Goal: Task Accomplishment & Management: Complete application form

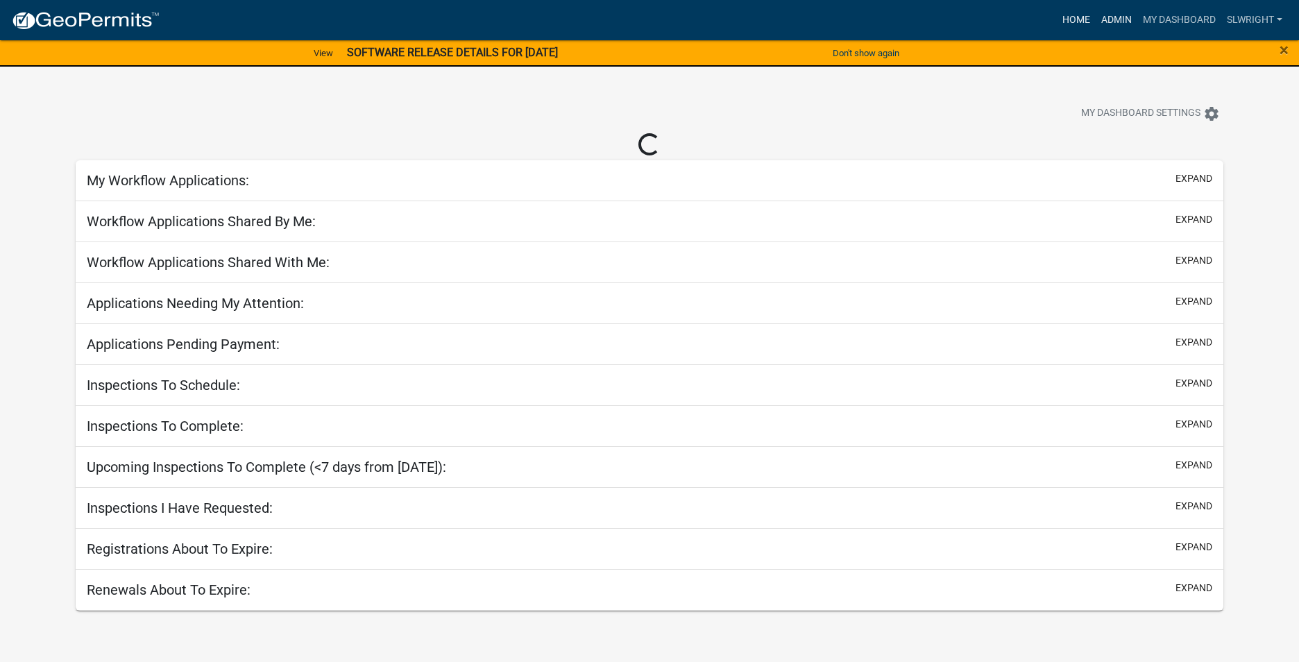
drag, startPoint x: 1112, startPoint y: 18, endPoint x: 1081, endPoint y: 17, distance: 31.2
click at [1112, 19] on link "Admin" at bounding box center [1117, 20] width 42 height 26
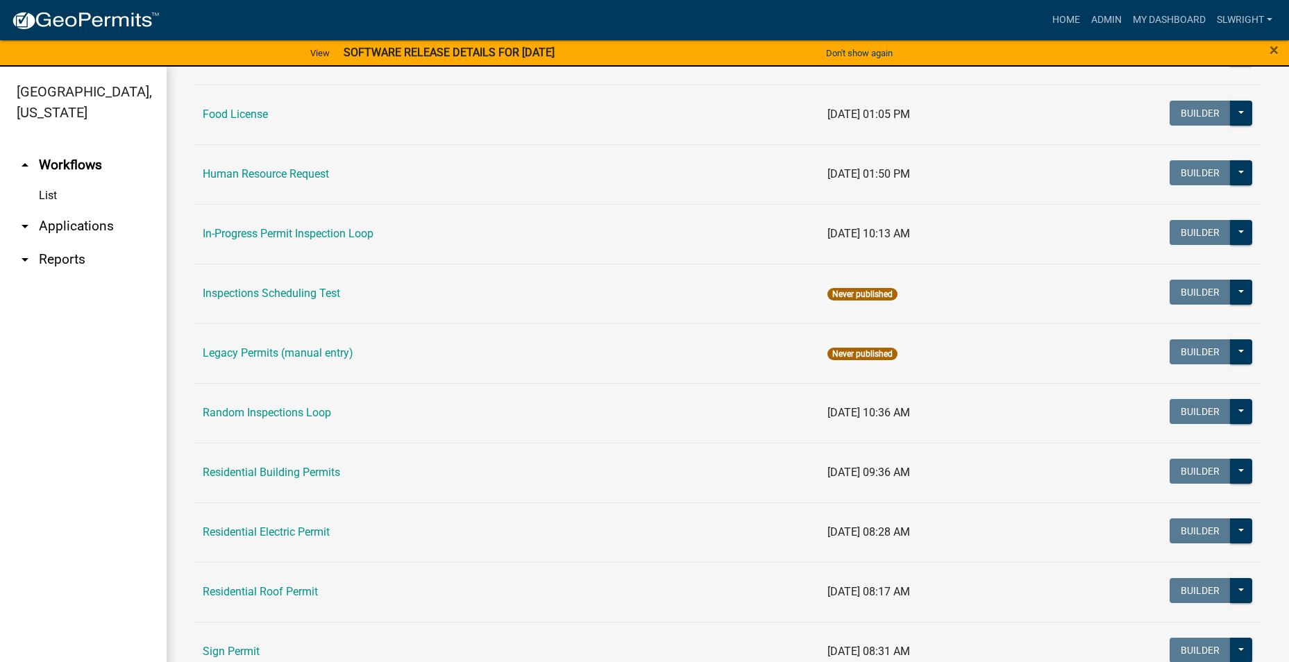
scroll to position [1178, 0]
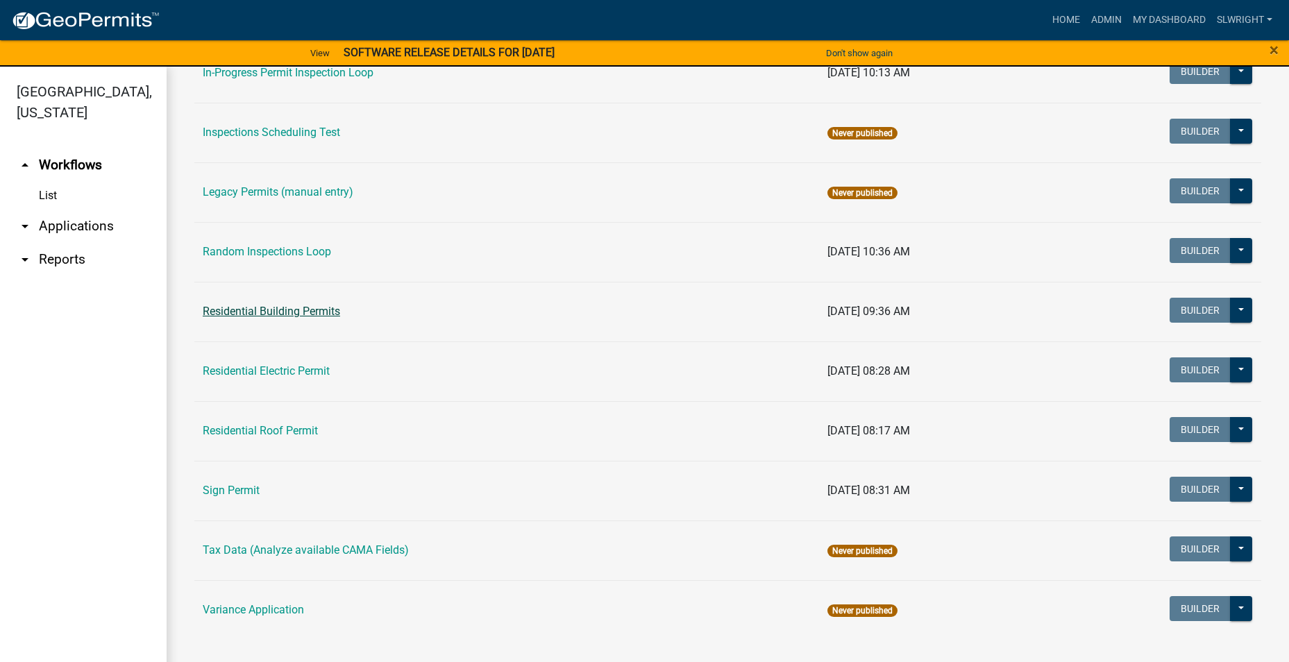
click at [235, 310] on link "Residential Building Permits" at bounding box center [271, 311] width 137 height 13
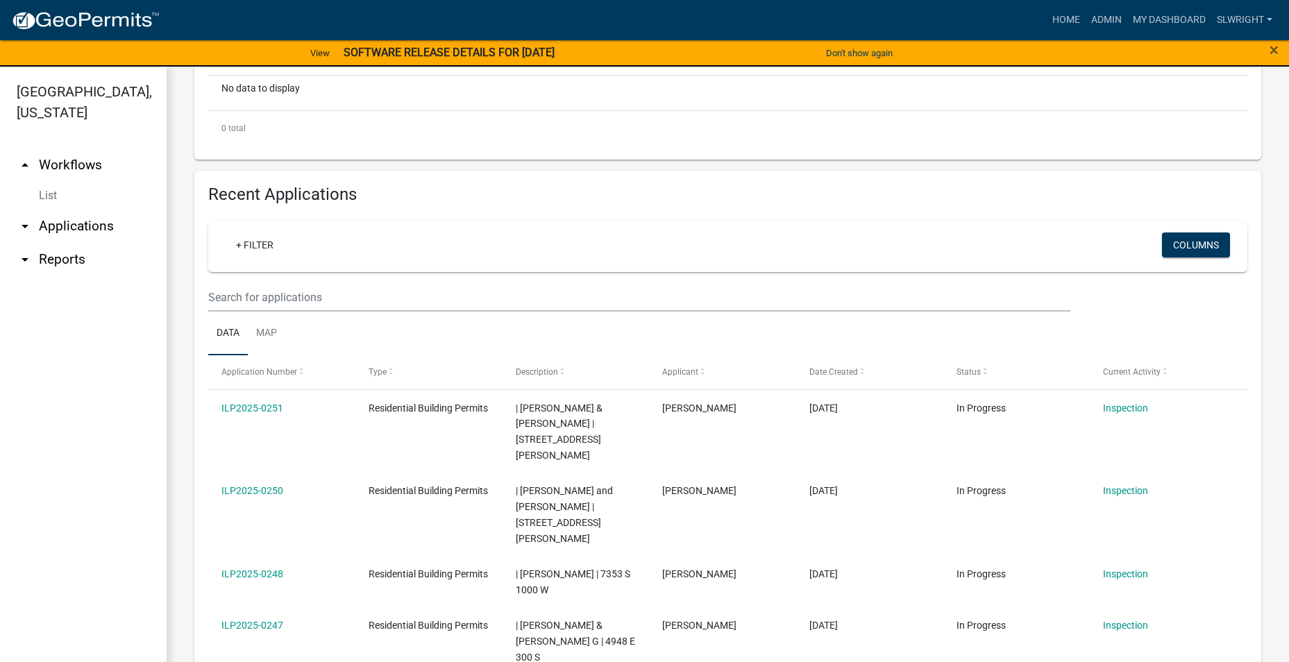
scroll to position [416, 0]
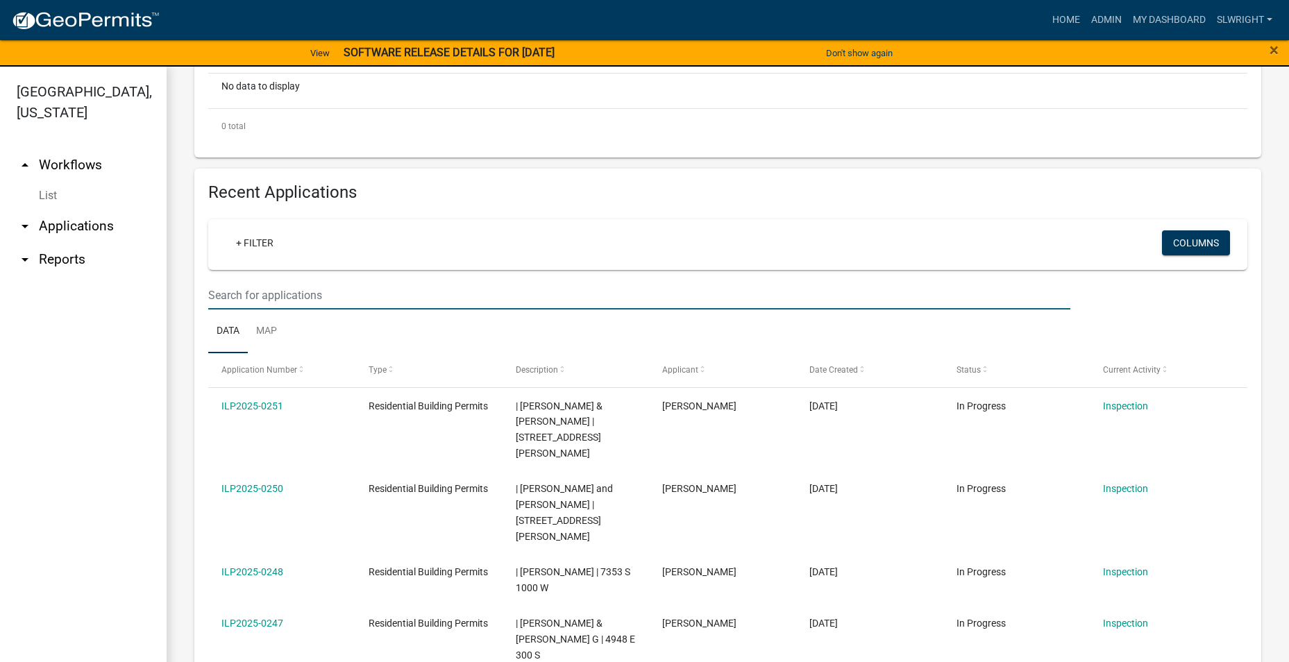
click at [256, 290] on input "text" at bounding box center [639, 295] width 862 height 28
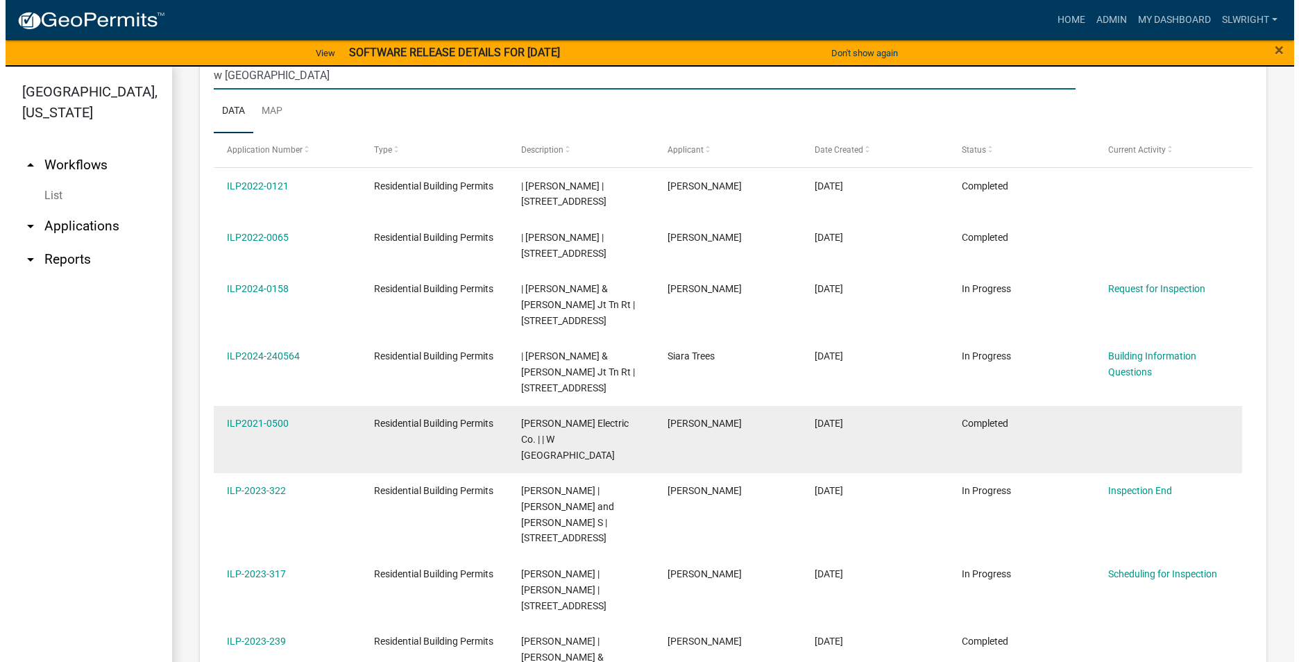
scroll to position [613, 0]
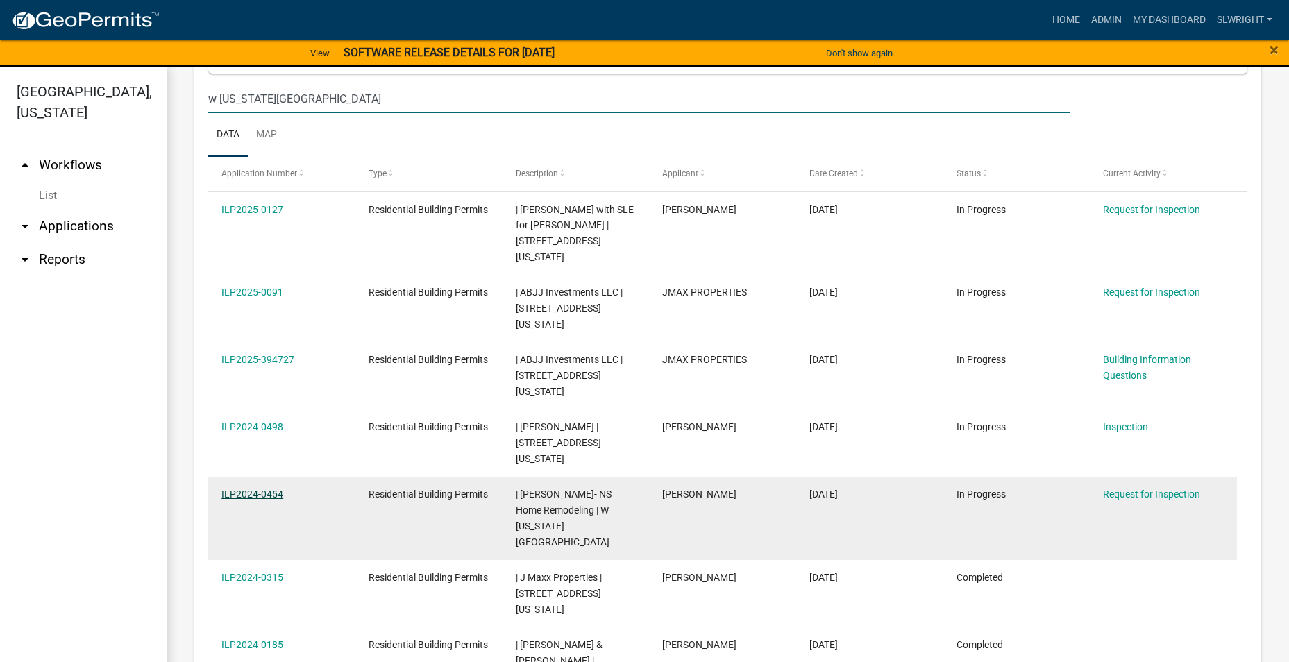
type input "w [US_STATE][GEOGRAPHIC_DATA]"
click at [248, 488] on link "ILP2024-0454" at bounding box center [252, 493] width 62 height 11
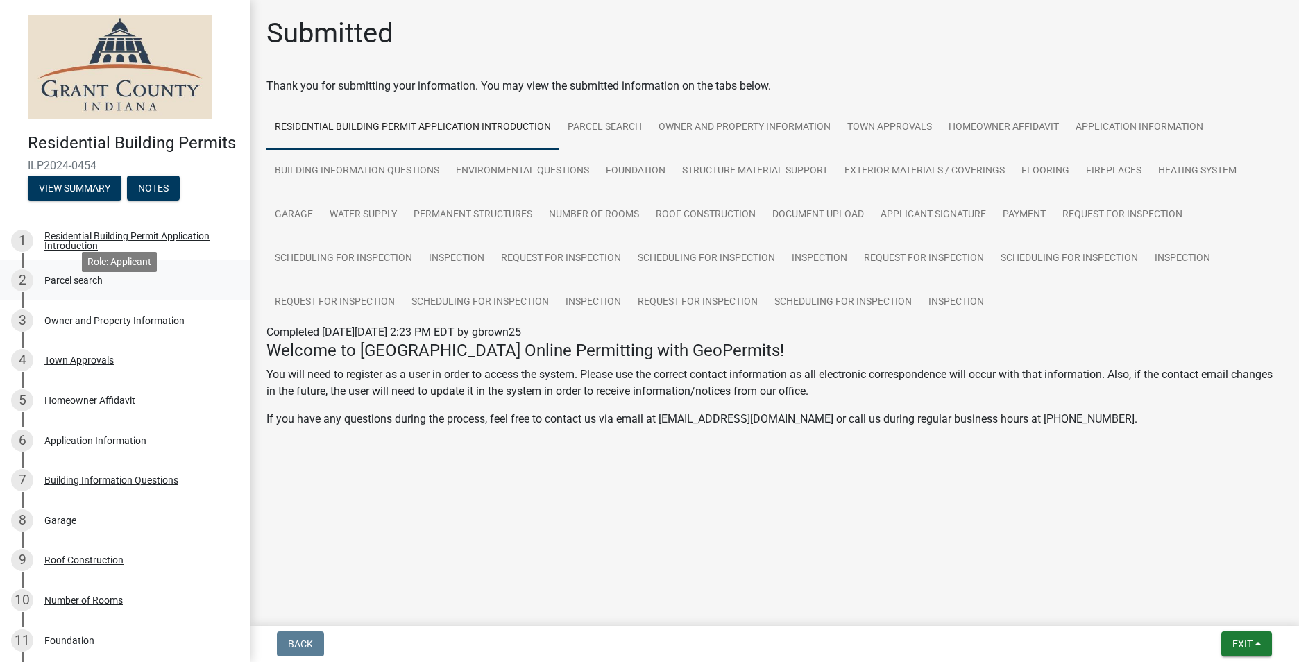
click at [76, 285] on div "Parcel search" at bounding box center [73, 280] width 58 height 10
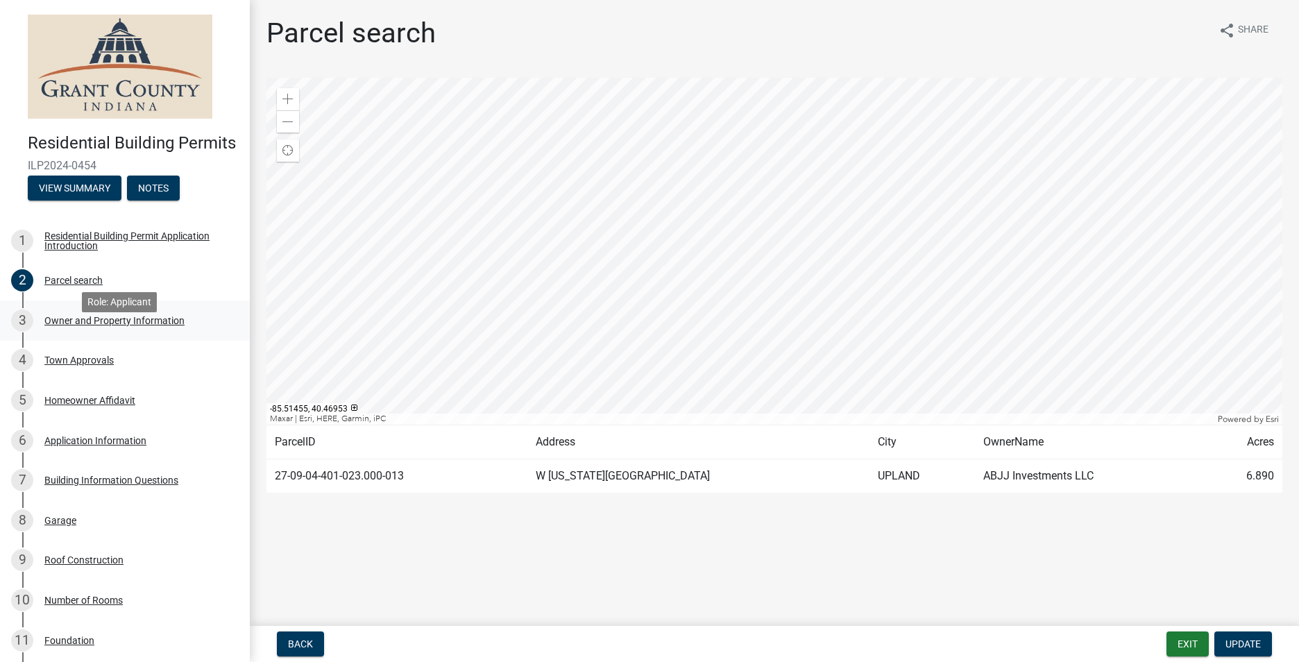
click at [112, 325] on div "Owner and Property Information" at bounding box center [114, 321] width 140 height 10
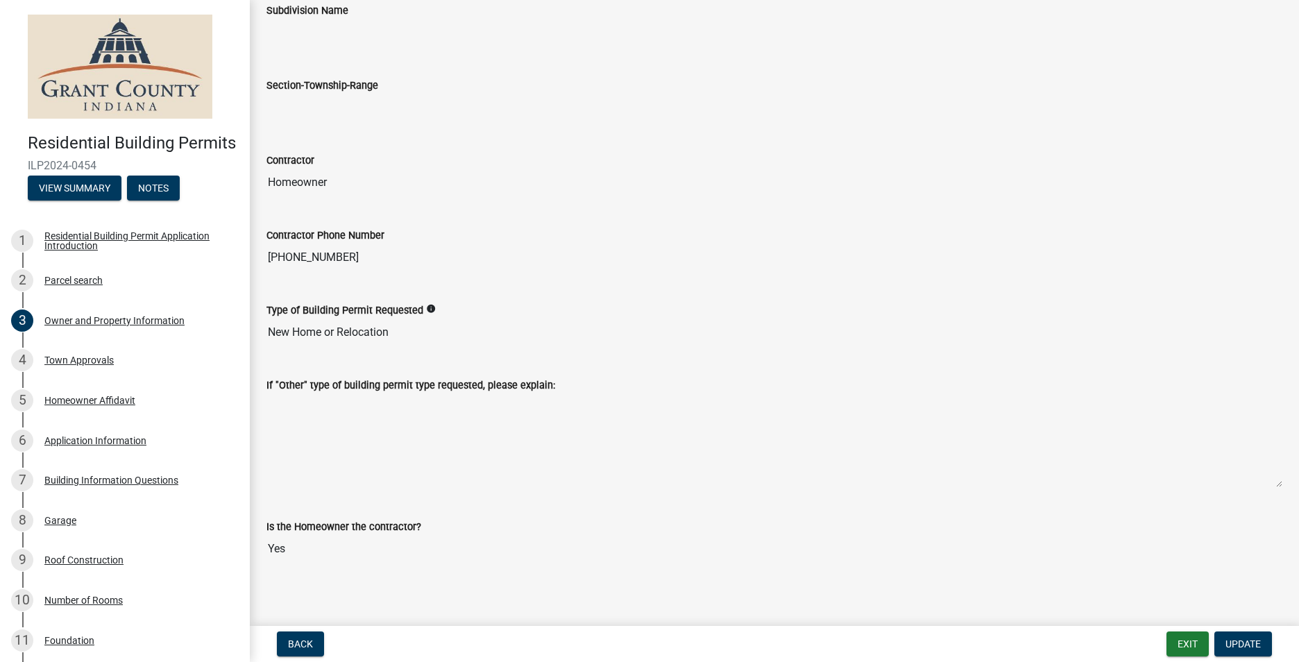
scroll to position [1442, 0]
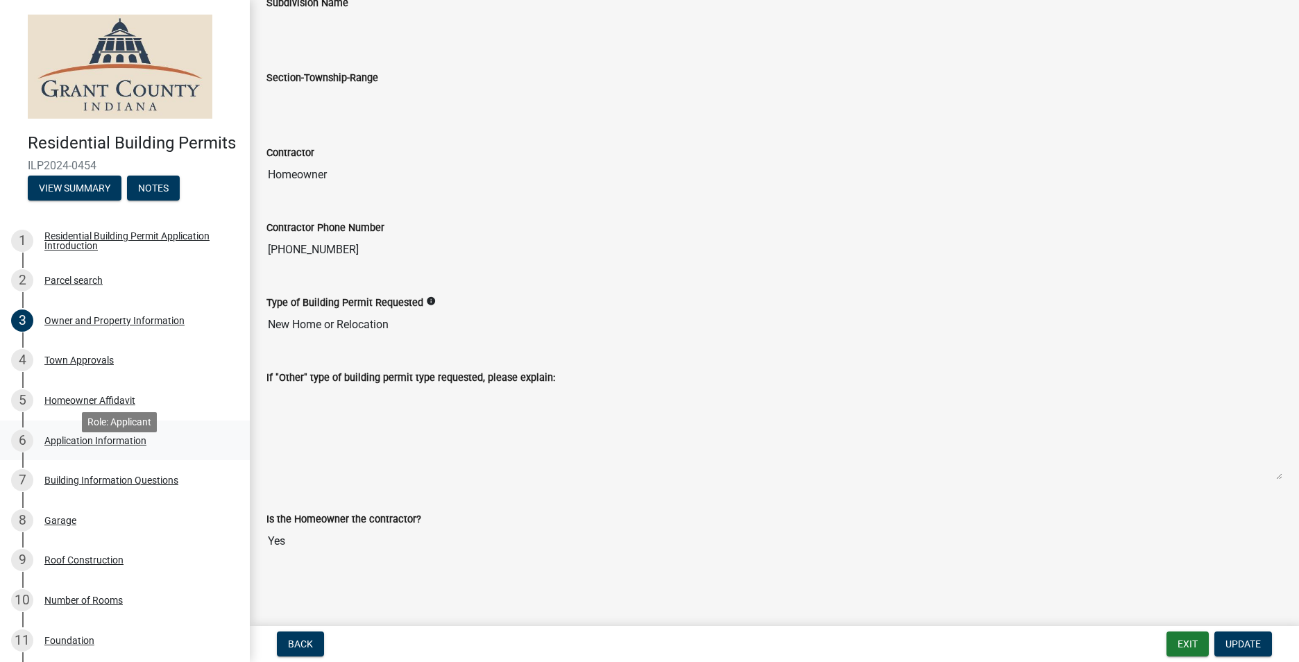
click at [71, 445] on div "Application Information" at bounding box center [95, 441] width 102 height 10
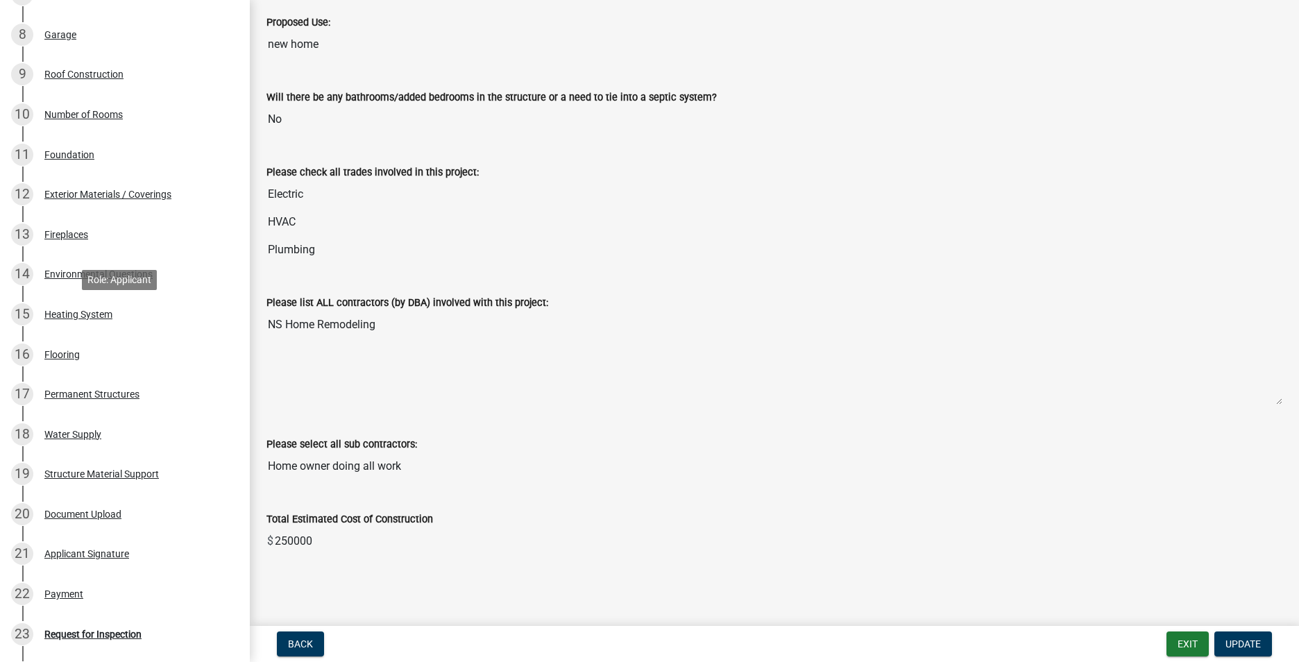
scroll to position [555, 0]
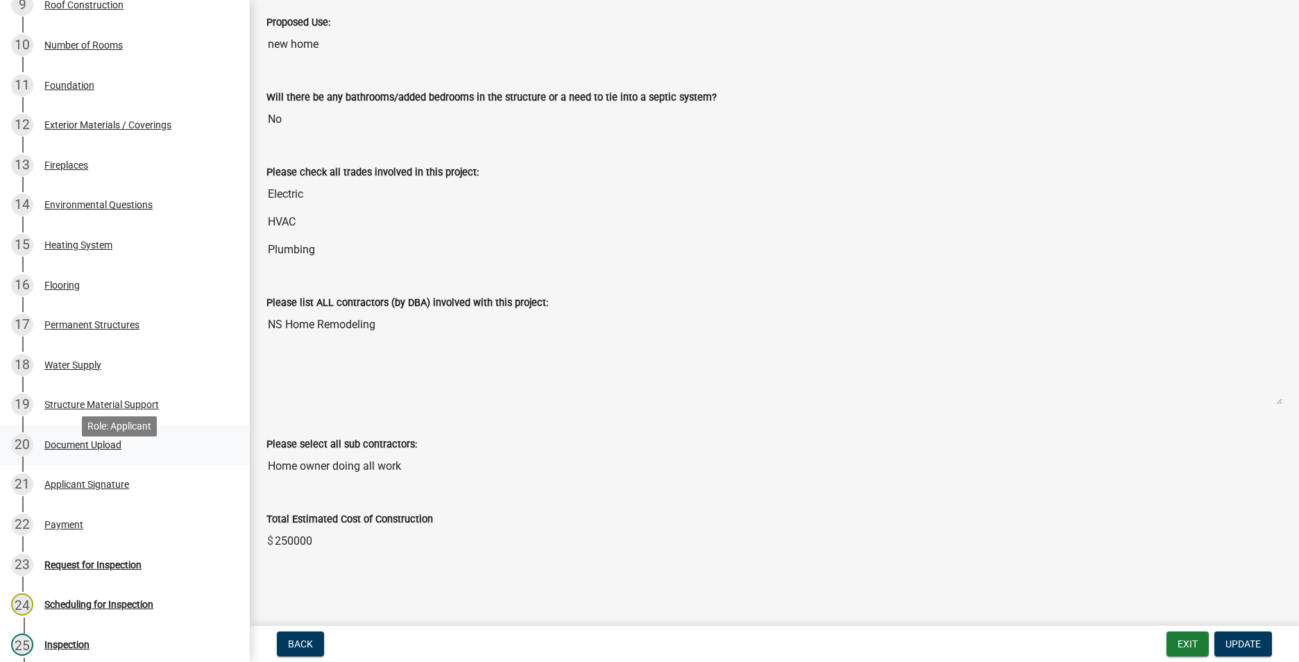
click at [106, 450] on div "Document Upload" at bounding box center [82, 445] width 77 height 10
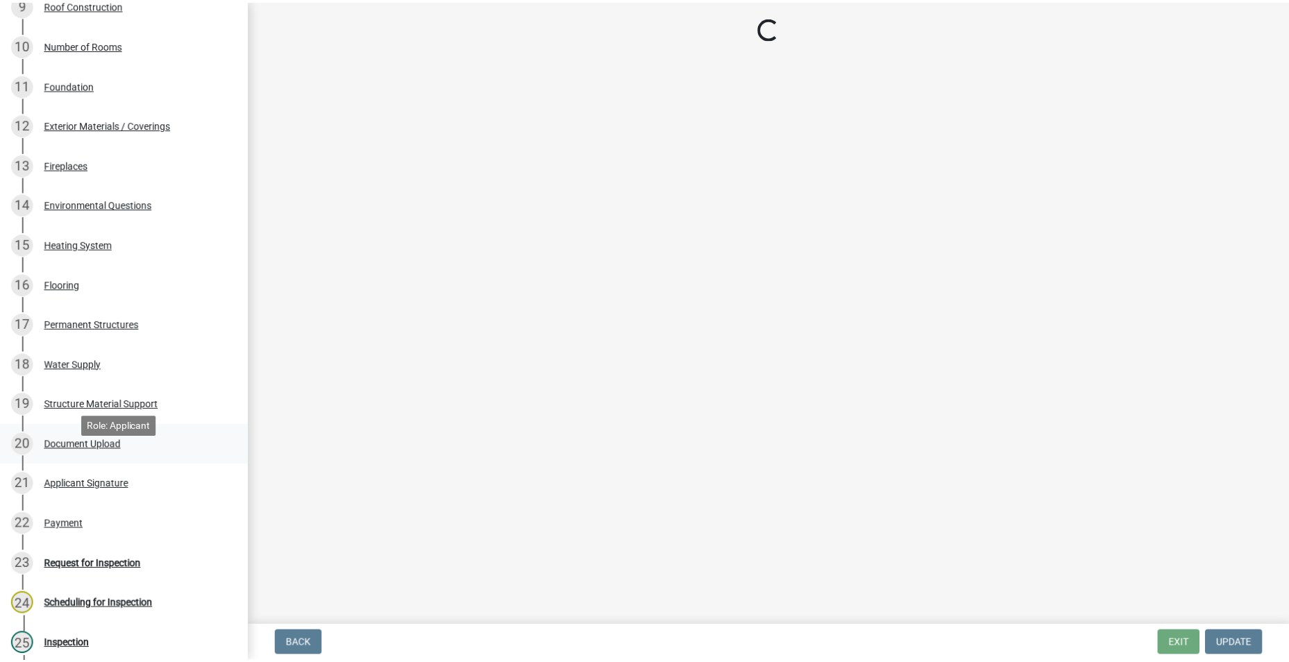
scroll to position [0, 0]
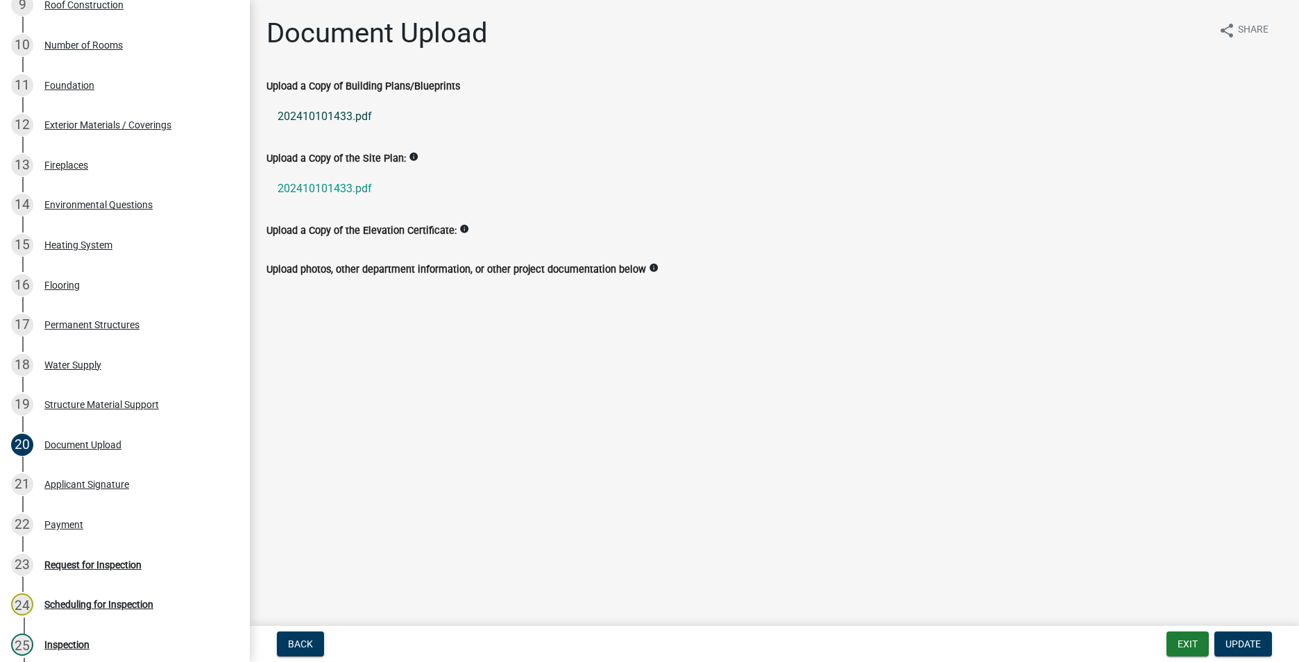
click at [310, 117] on link "202410101433.pdf" at bounding box center [774, 116] width 1016 height 33
click at [1187, 649] on button "Exit" at bounding box center [1187, 643] width 42 height 25
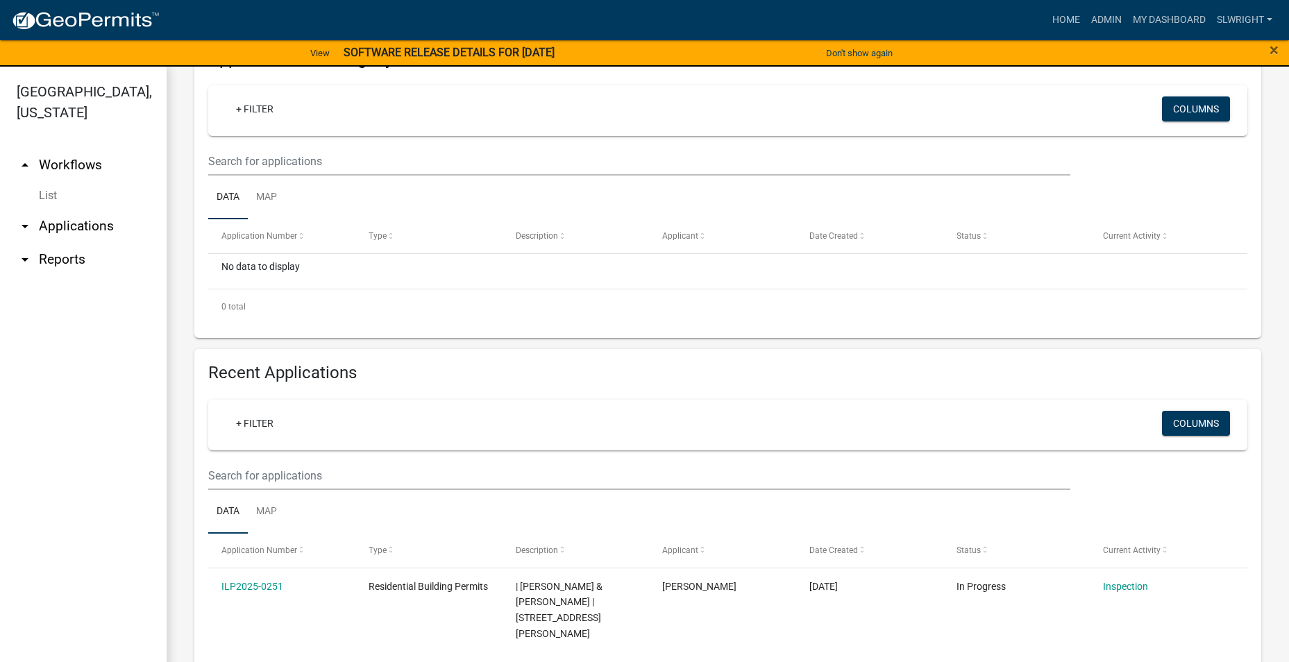
scroll to position [278, 0]
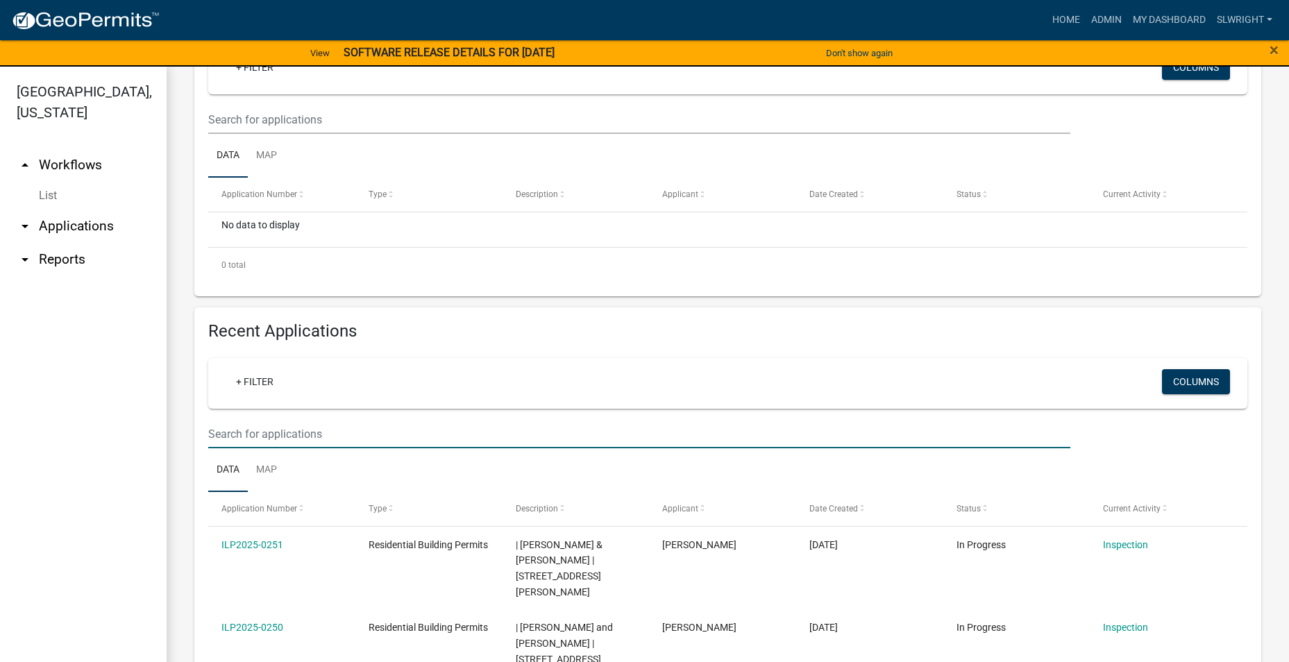
click at [283, 436] on input "text" at bounding box center [639, 434] width 862 height 28
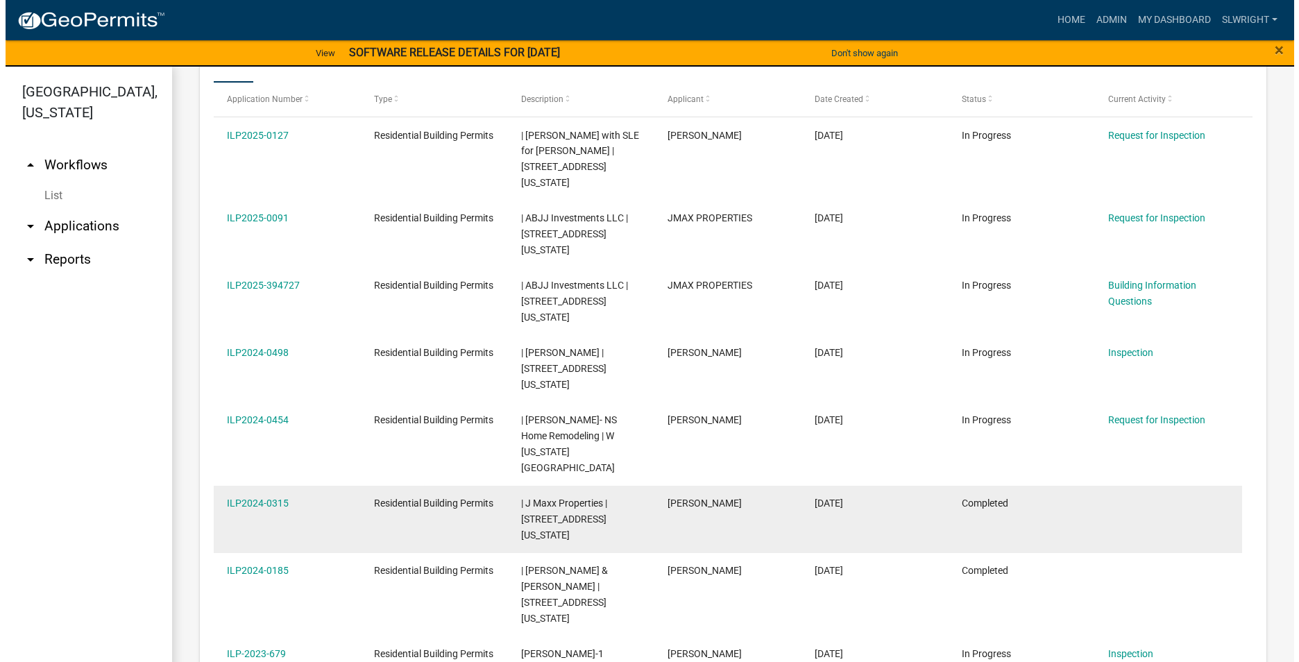
scroll to position [694, 0]
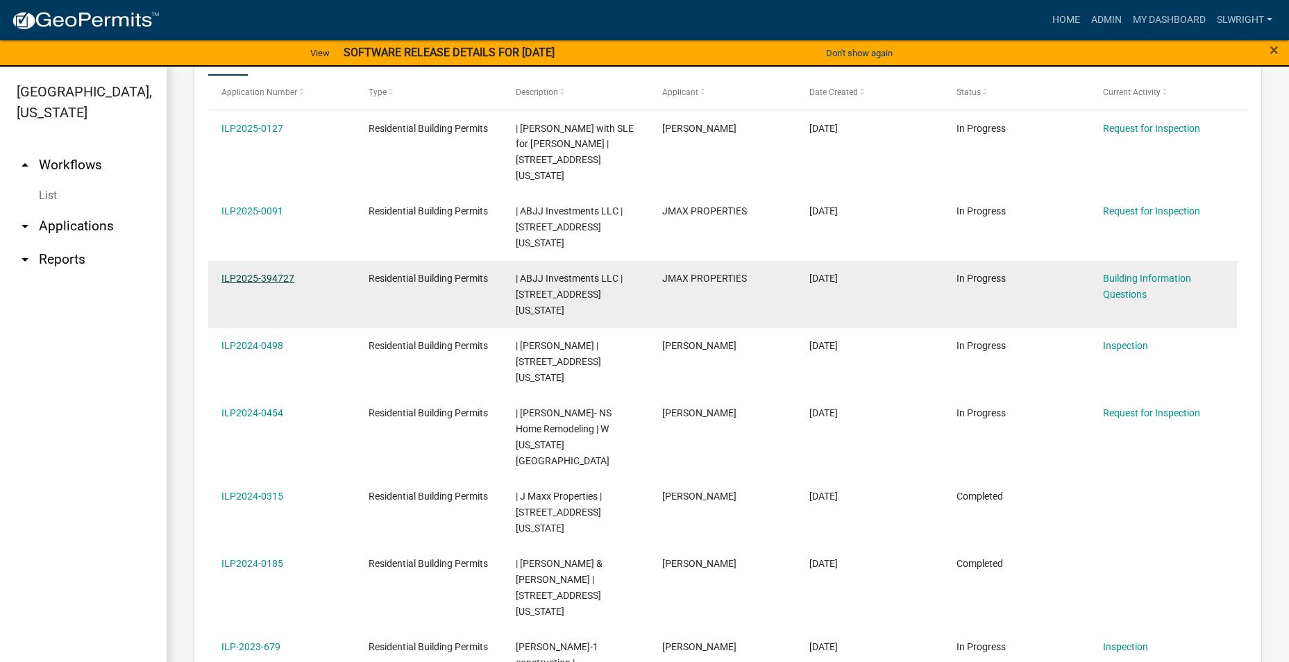
type input "w [US_STATE][GEOGRAPHIC_DATA]"
click at [237, 273] on link "ILP2025-394727" at bounding box center [257, 278] width 73 height 11
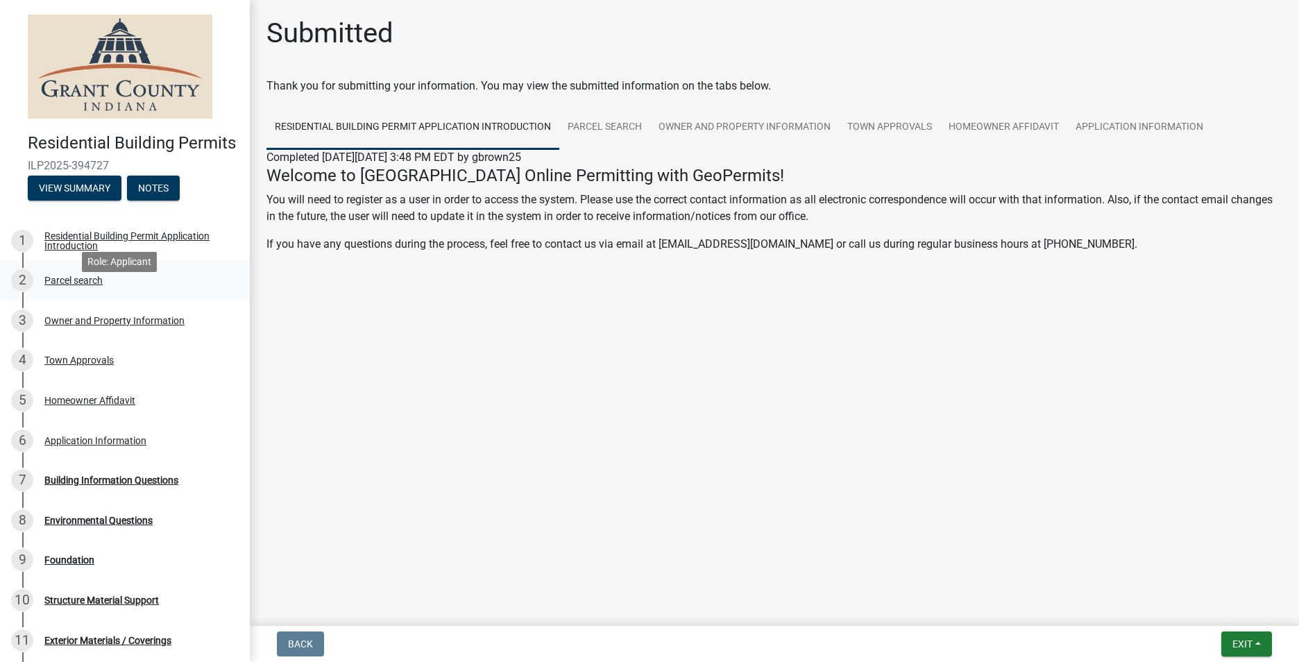
click at [57, 285] on div "Parcel search" at bounding box center [73, 280] width 58 height 10
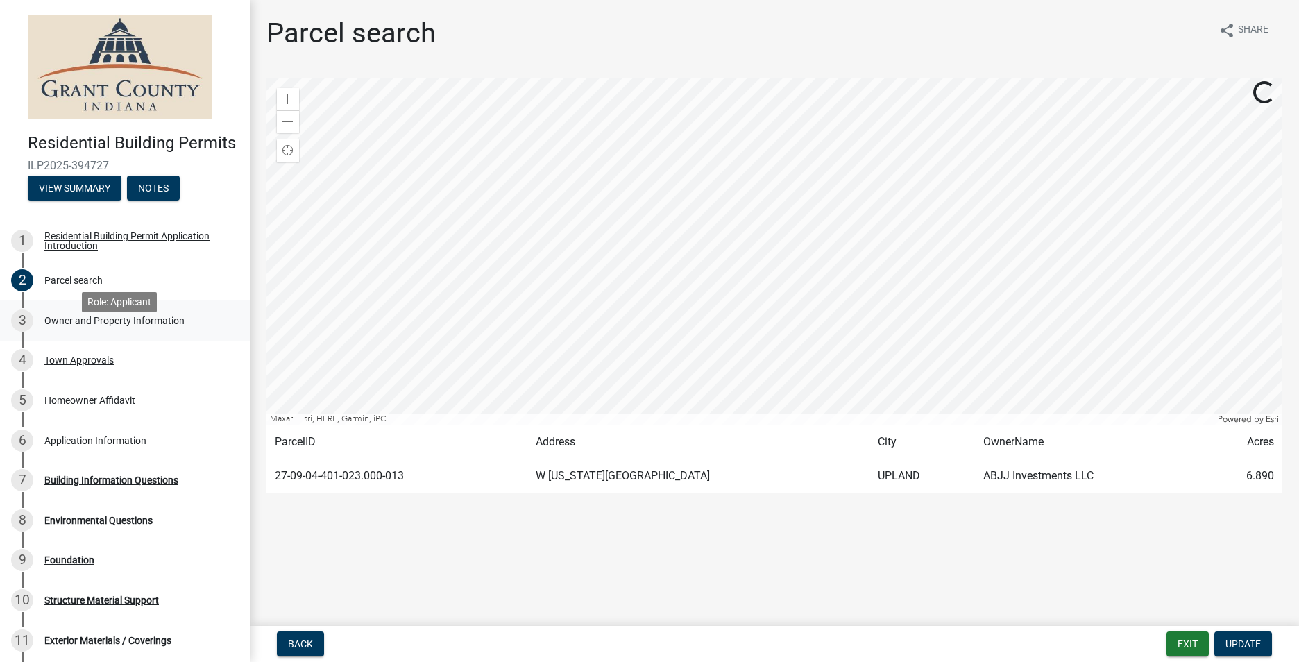
click at [98, 325] on div "Owner and Property Information" at bounding box center [114, 321] width 140 height 10
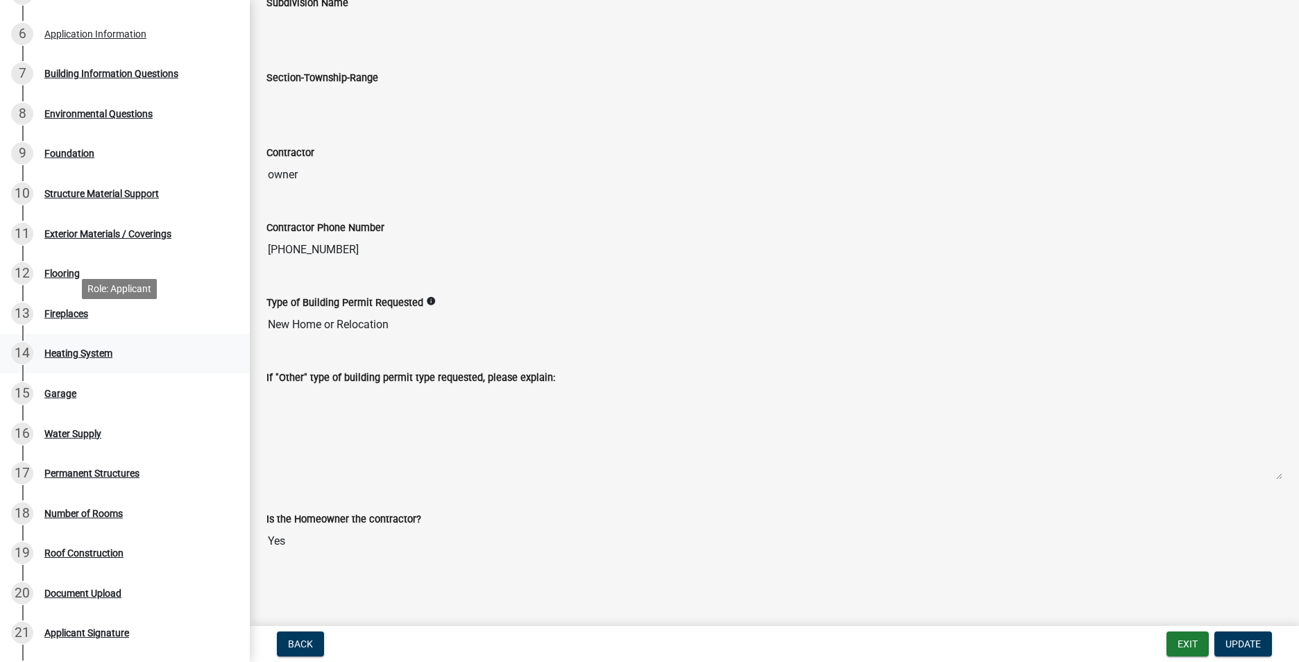
scroll to position [555, 0]
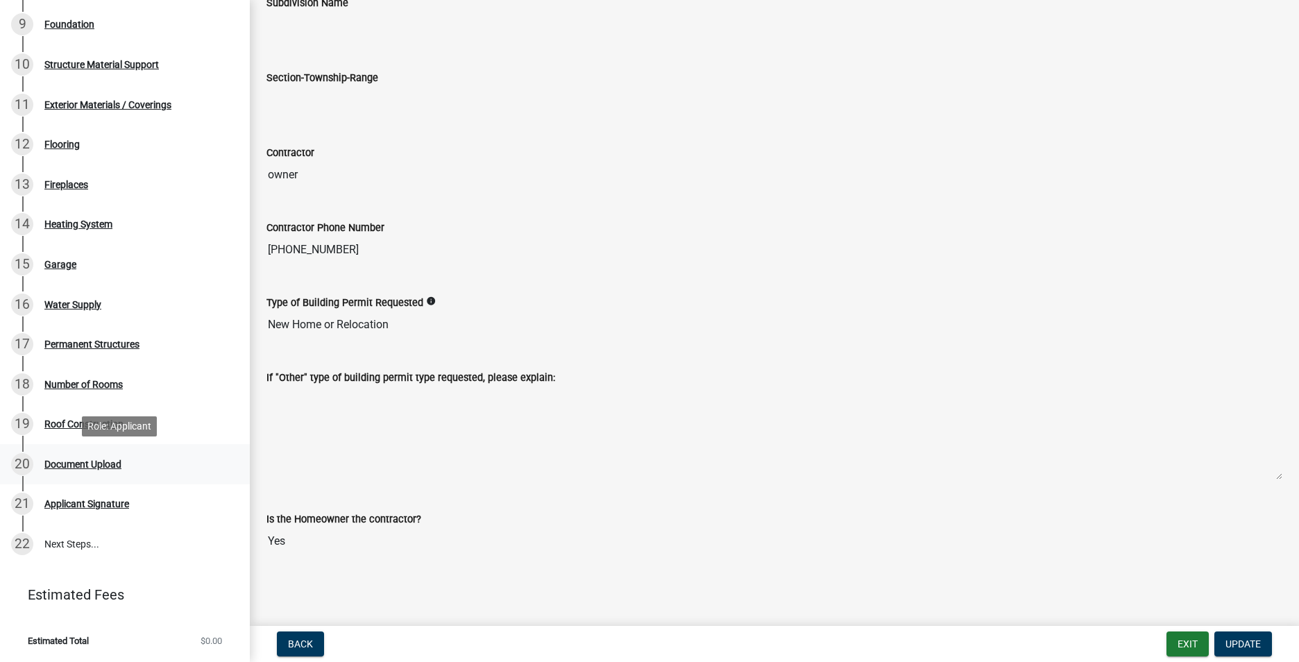
click at [94, 463] on div "Document Upload" at bounding box center [82, 464] width 77 height 10
click at [90, 466] on div "Document Upload" at bounding box center [82, 464] width 77 height 10
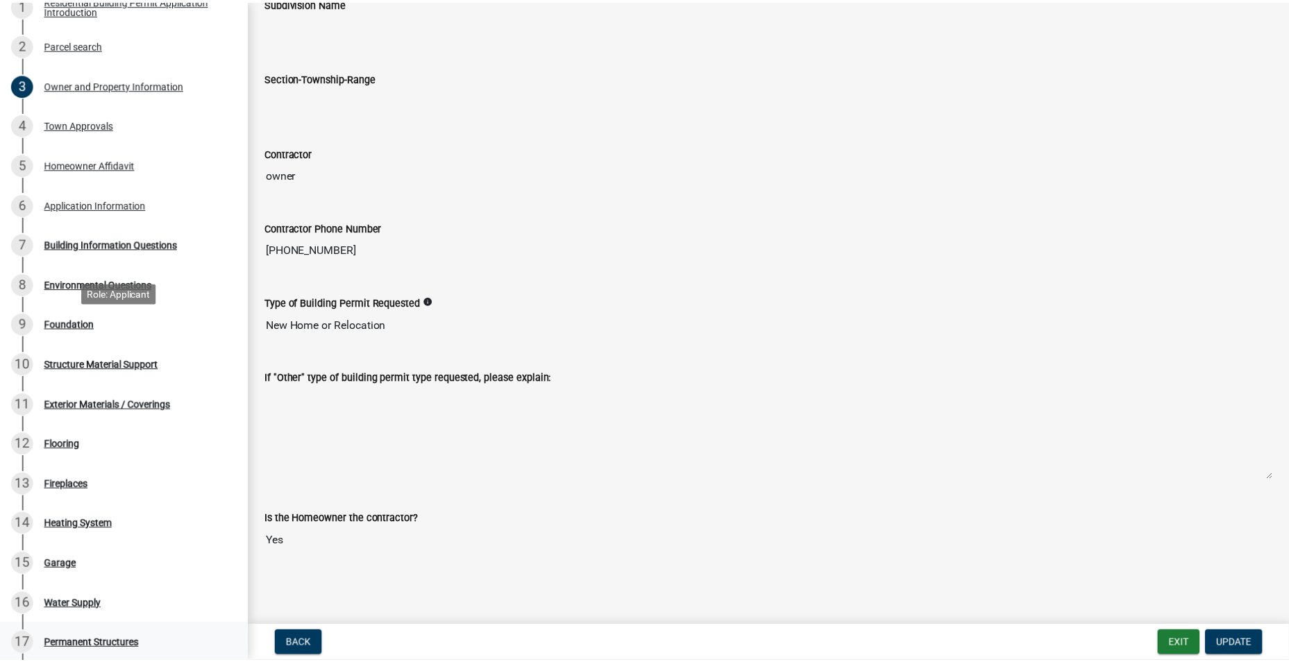
scroll to position [208, 0]
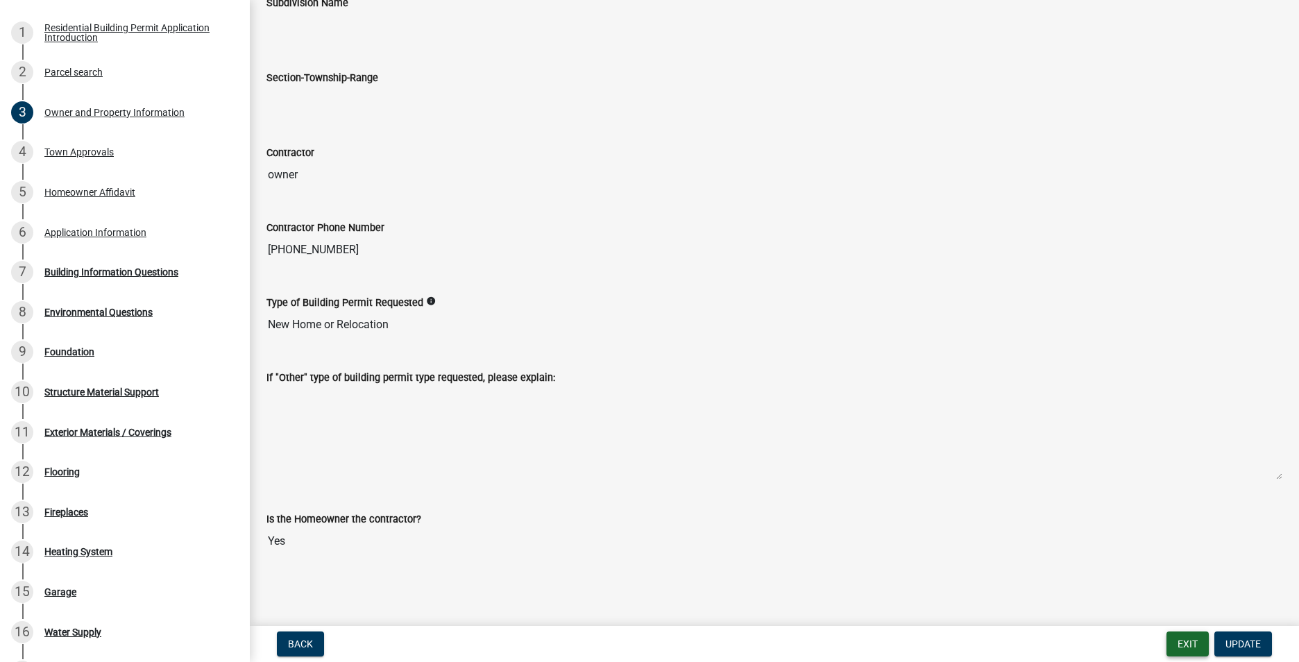
click at [1186, 642] on button "Exit" at bounding box center [1187, 643] width 42 height 25
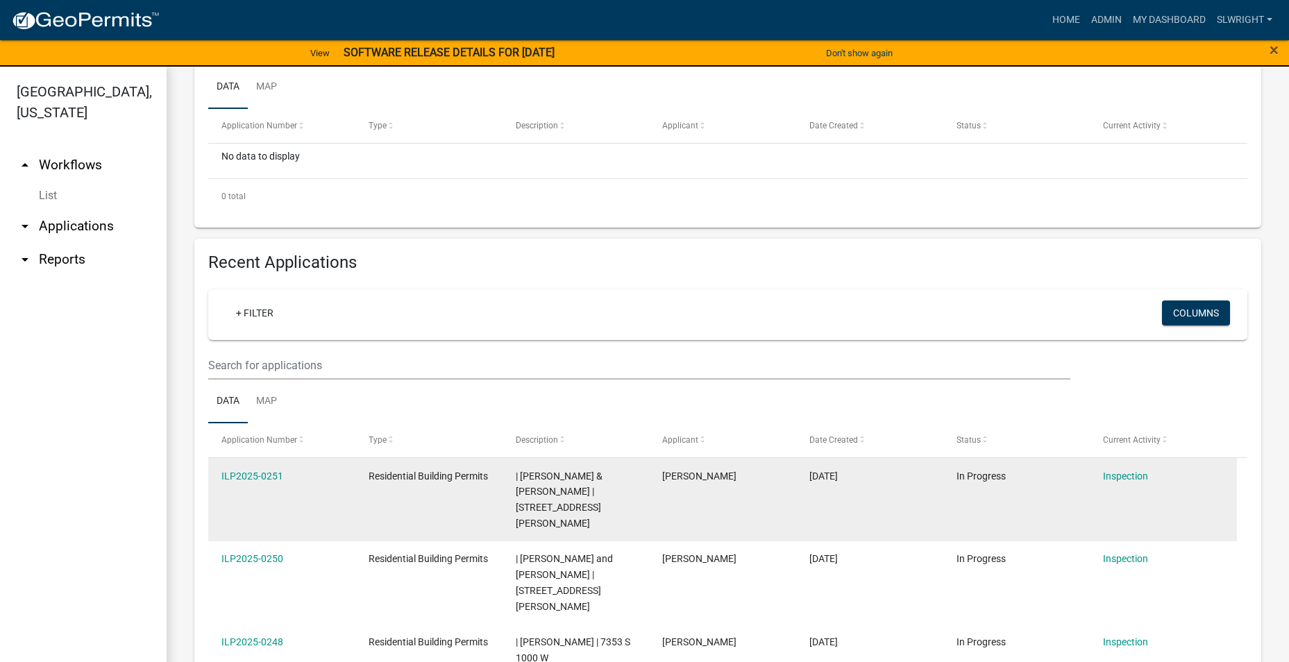
scroll to position [347, 0]
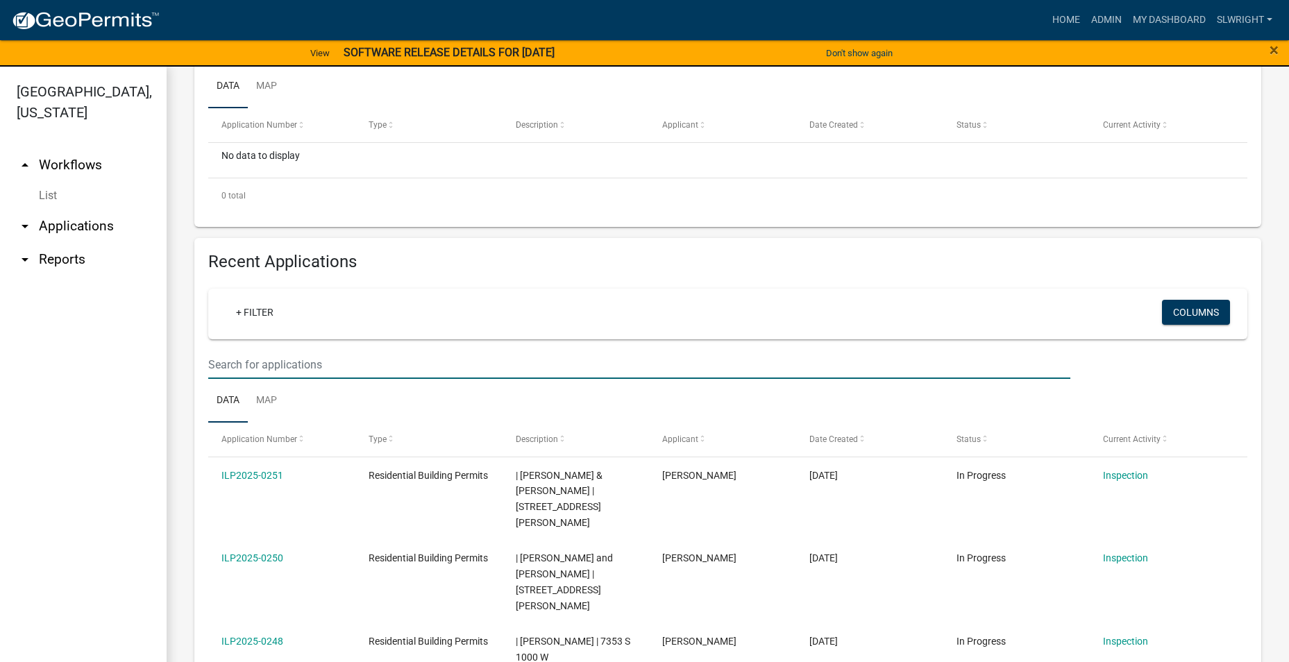
click at [295, 366] on input "text" at bounding box center [639, 364] width 862 height 28
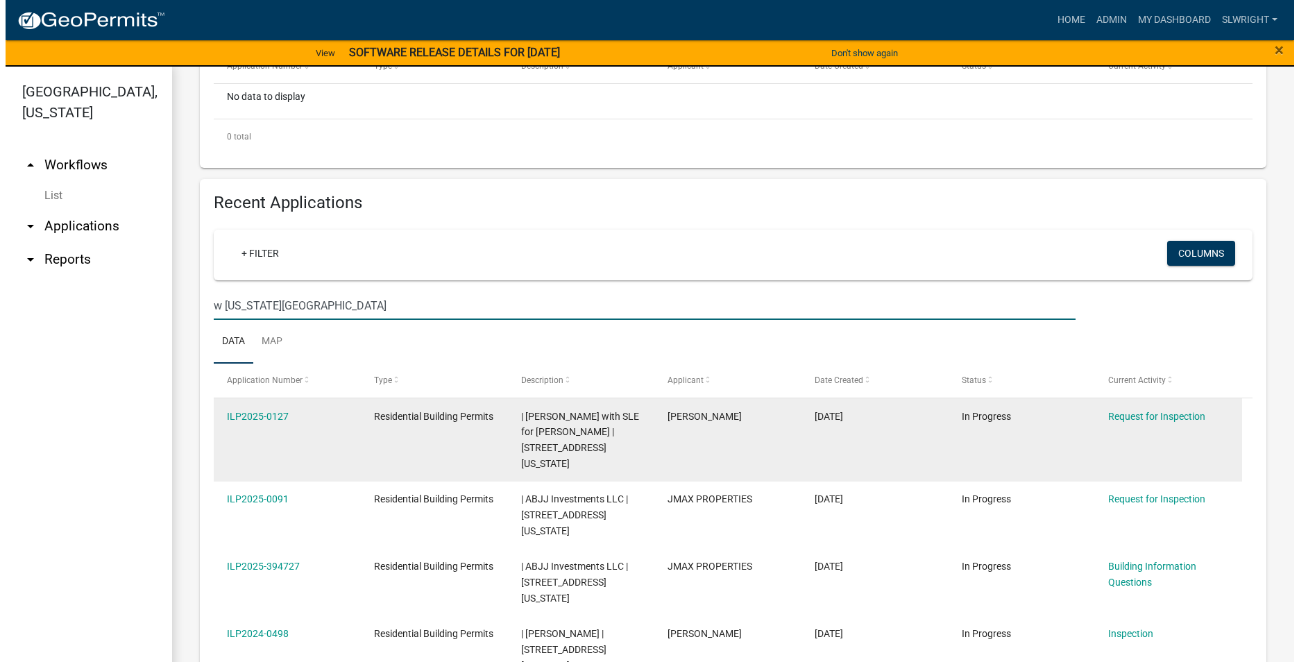
scroll to position [624, 0]
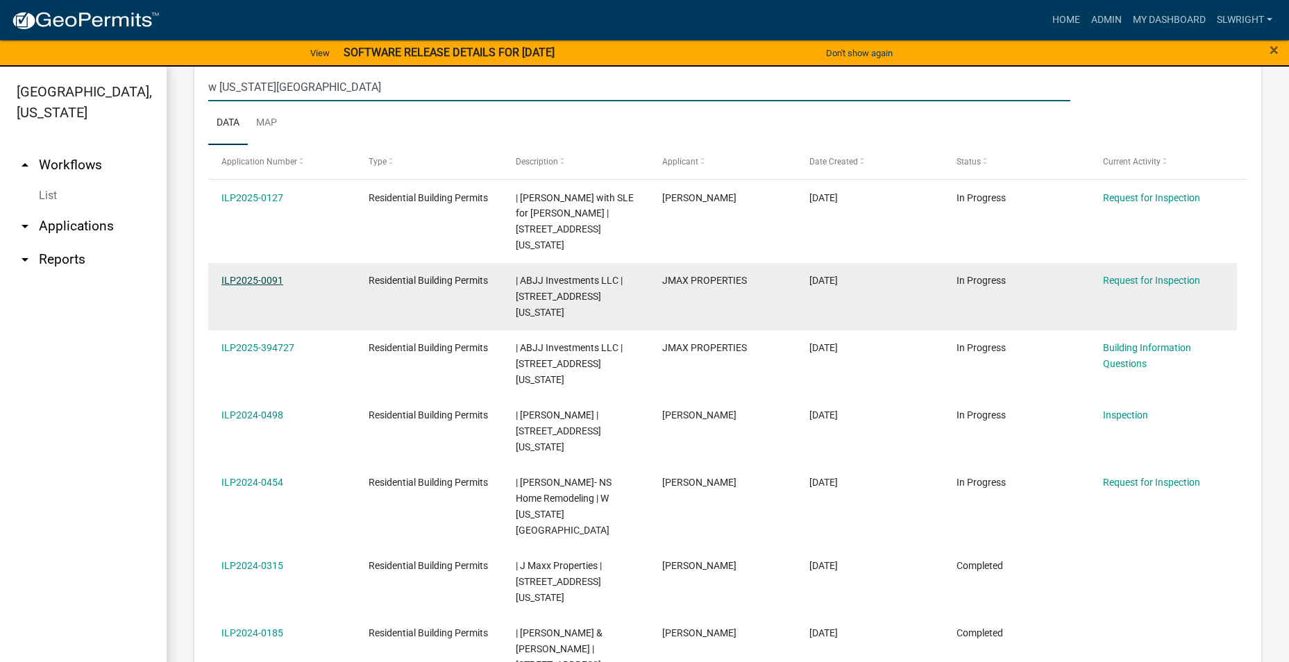
type input "w [US_STATE][GEOGRAPHIC_DATA]"
click at [244, 275] on link "ILP2025-0091" at bounding box center [252, 280] width 62 height 11
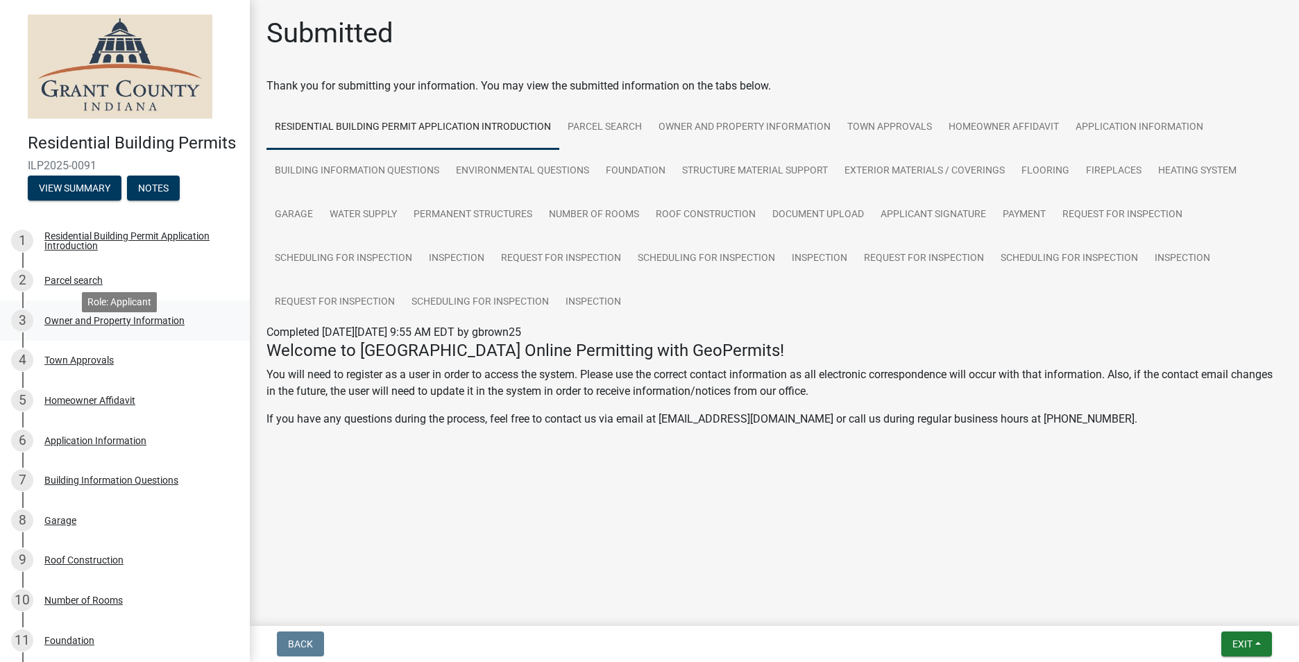
click at [94, 325] on div "Owner and Property Information" at bounding box center [114, 321] width 140 height 10
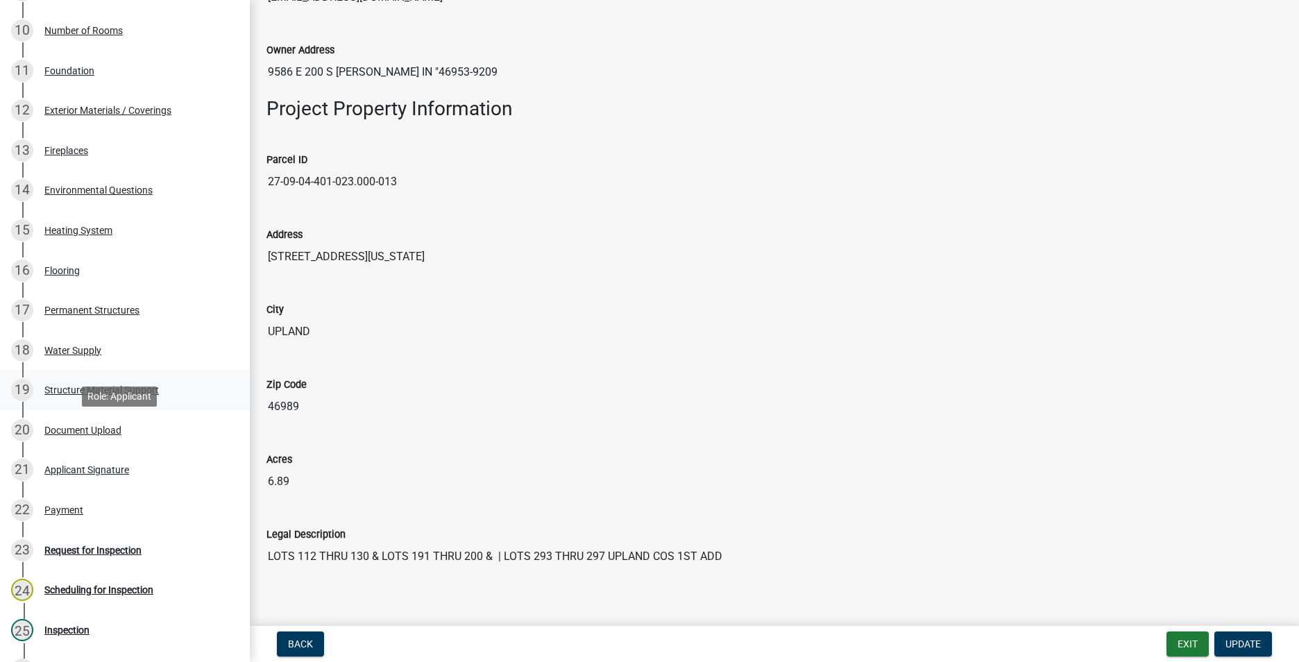
scroll to position [624, 0]
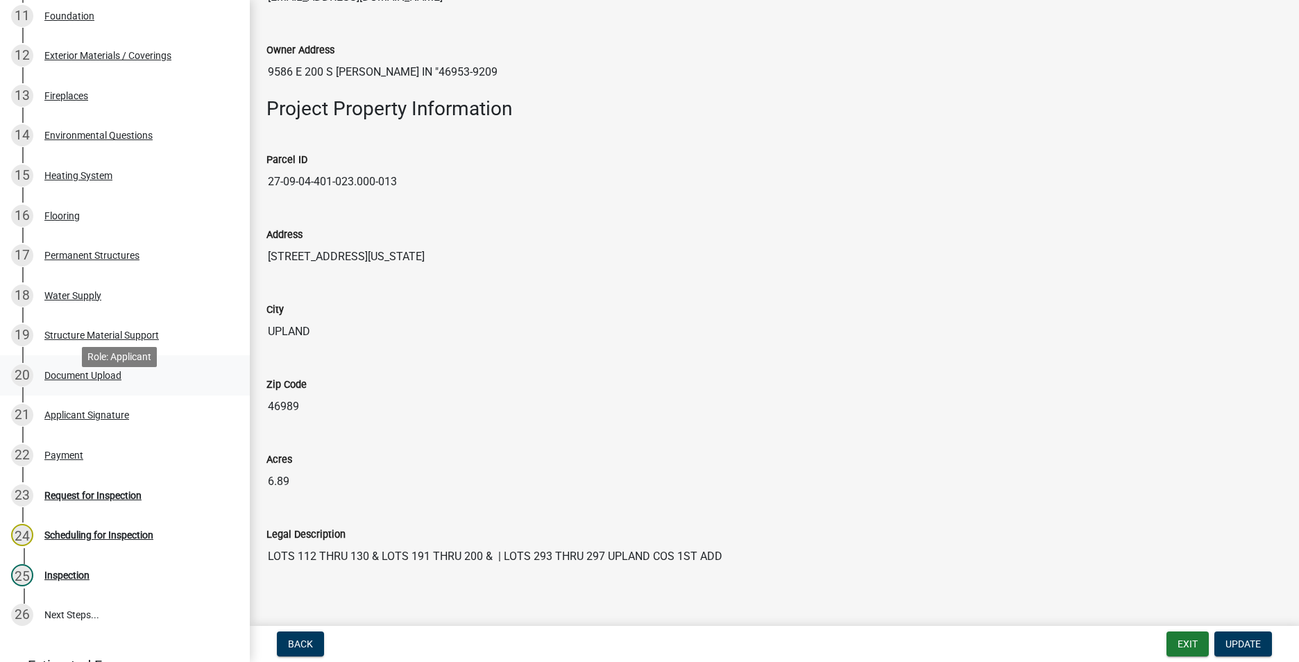
click at [93, 380] on div "Document Upload" at bounding box center [82, 376] width 77 height 10
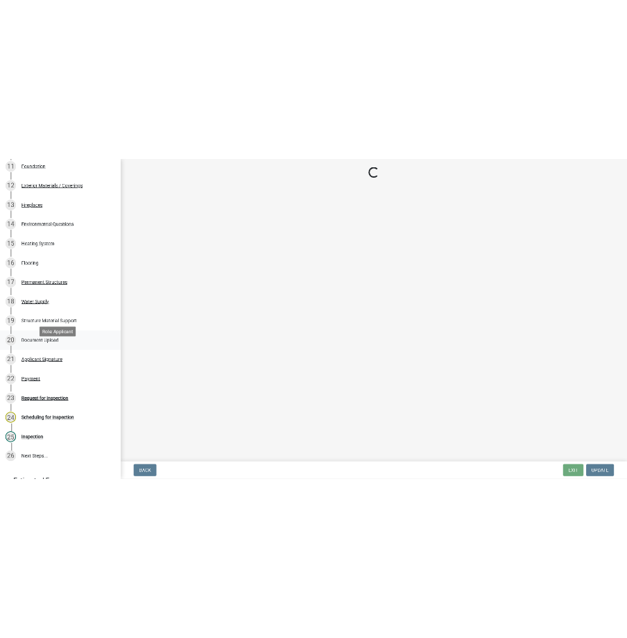
scroll to position [0, 0]
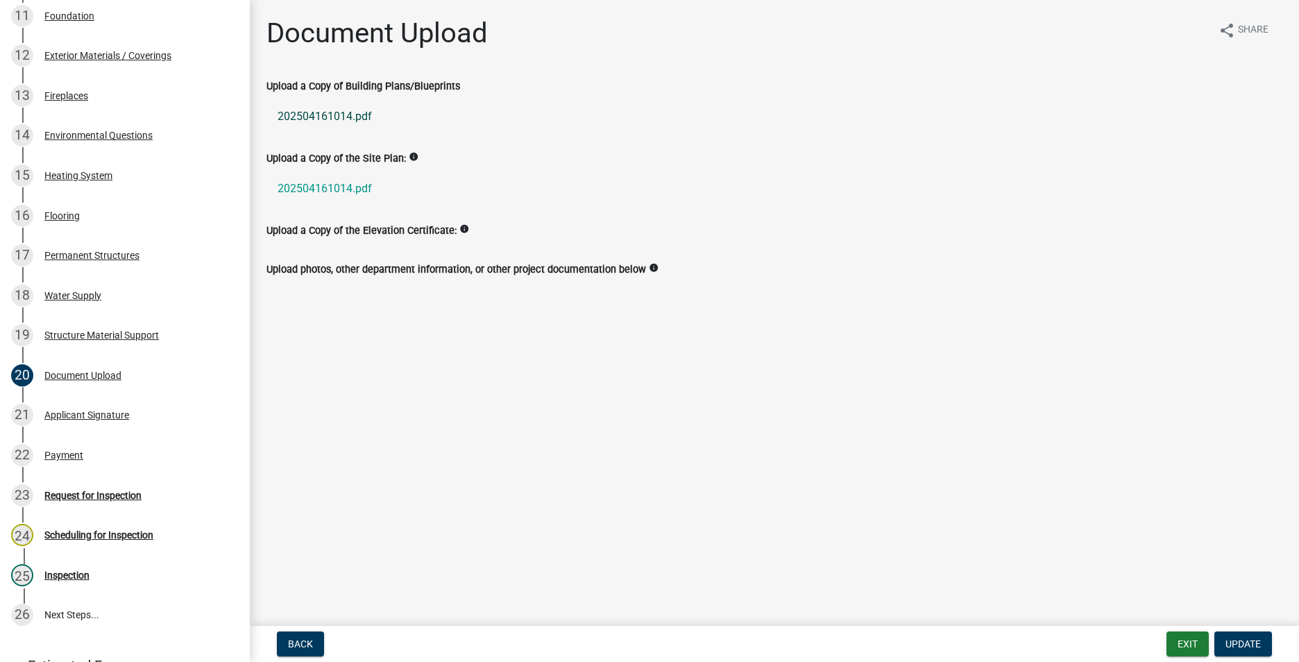
click at [318, 114] on link "202504161014.pdf" at bounding box center [774, 116] width 1016 height 33
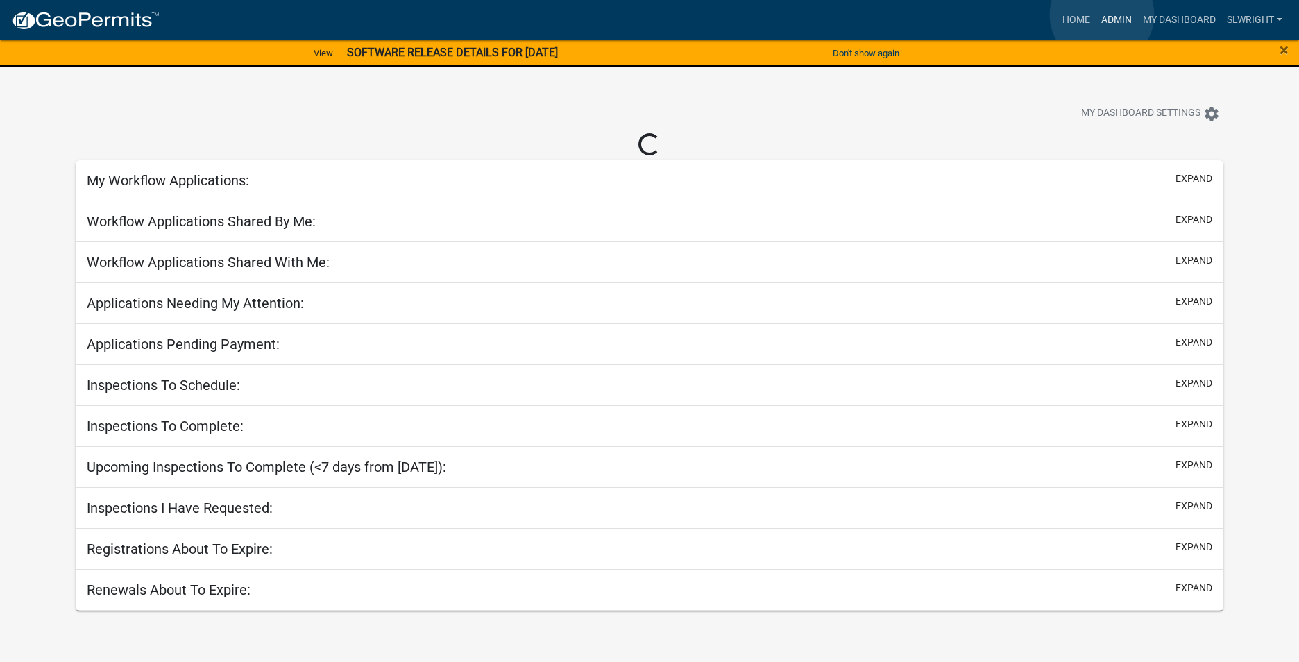
click at [1102, 15] on link "Admin" at bounding box center [1117, 20] width 42 height 26
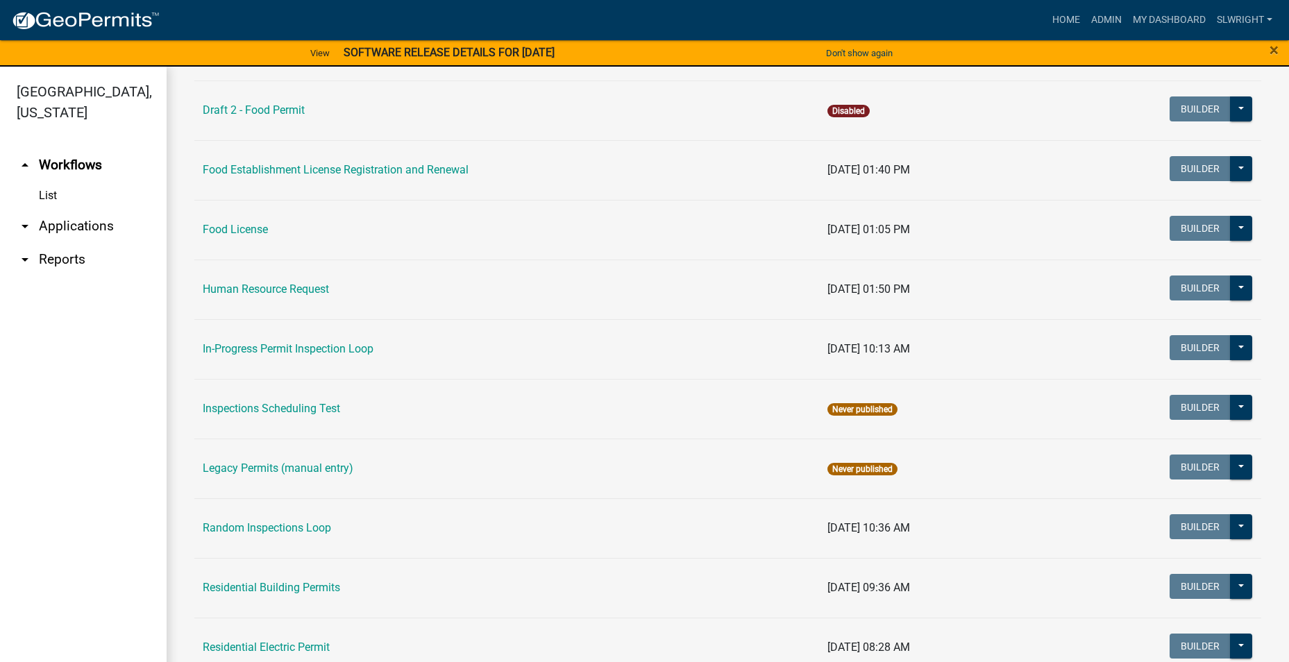
scroll to position [1178, 0]
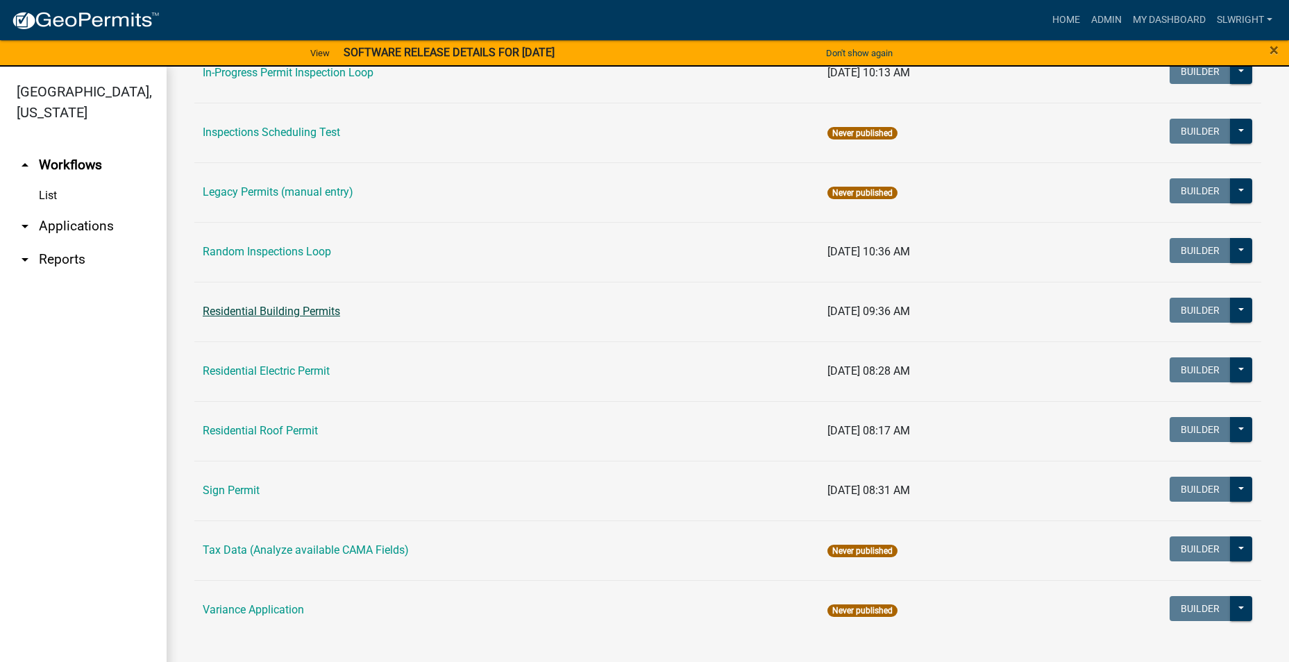
click at [269, 310] on link "Residential Building Permits" at bounding box center [271, 311] width 137 height 13
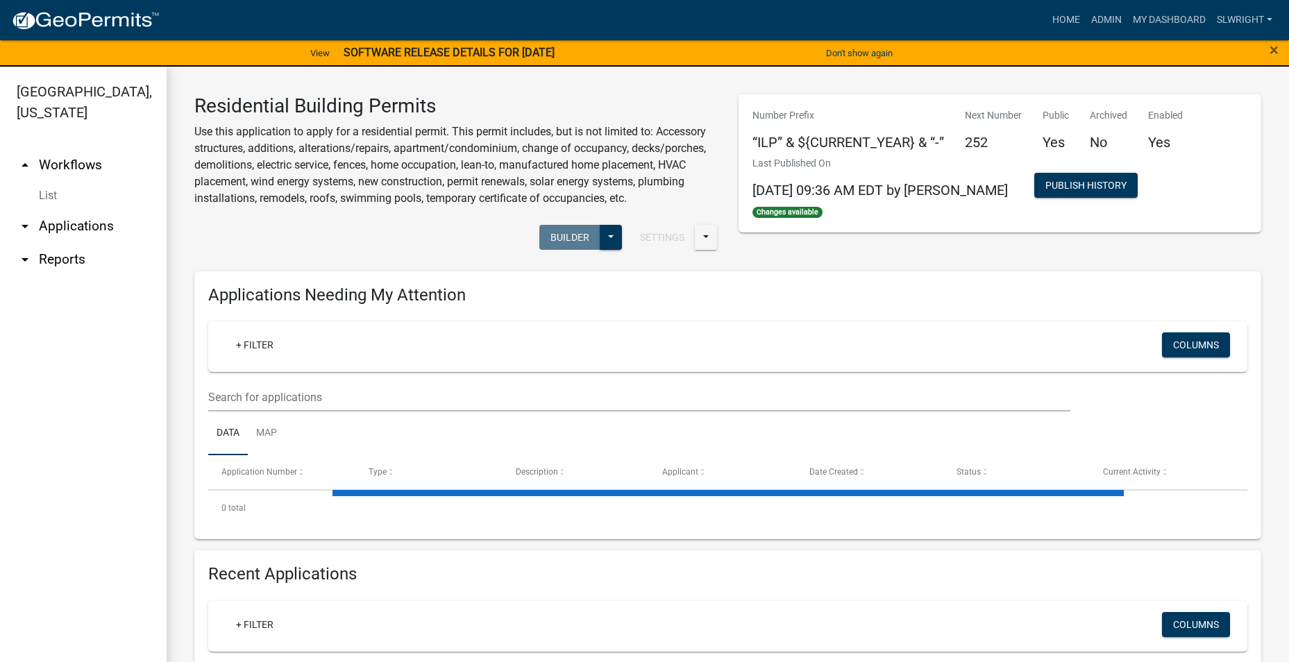
scroll to position [17, 0]
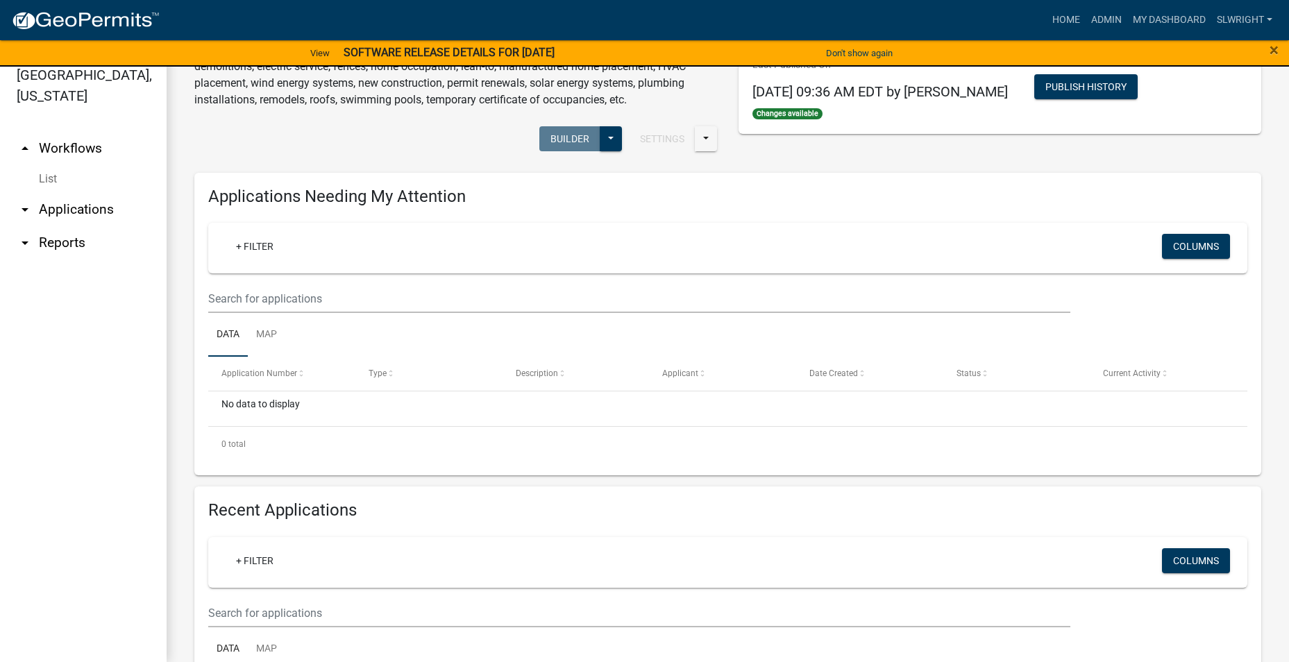
scroll to position [208, 0]
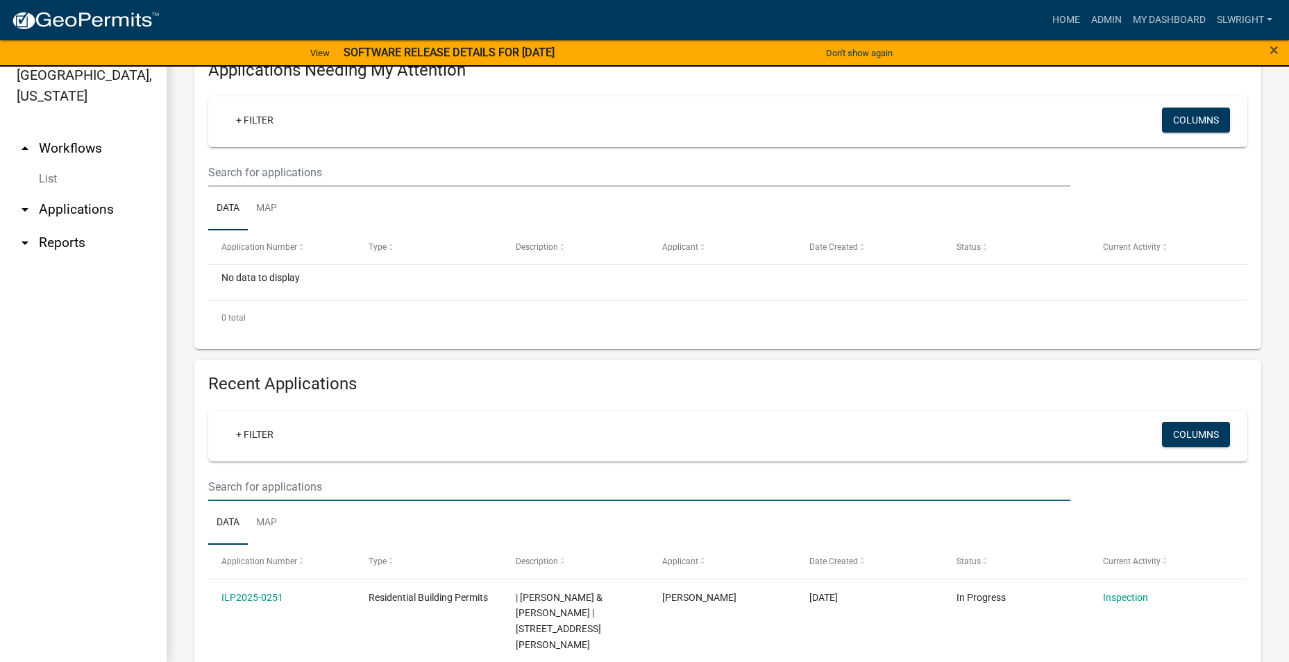
click at [243, 473] on input "text" at bounding box center [639, 487] width 862 height 28
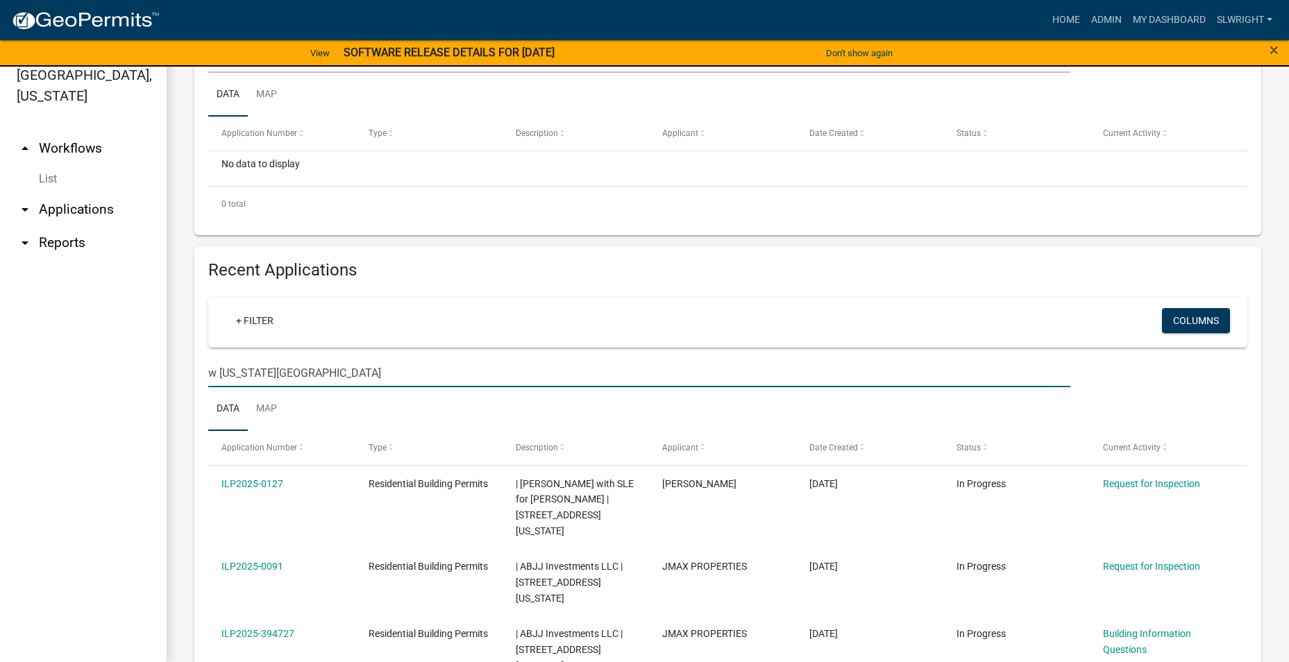
scroll to position [347, 0]
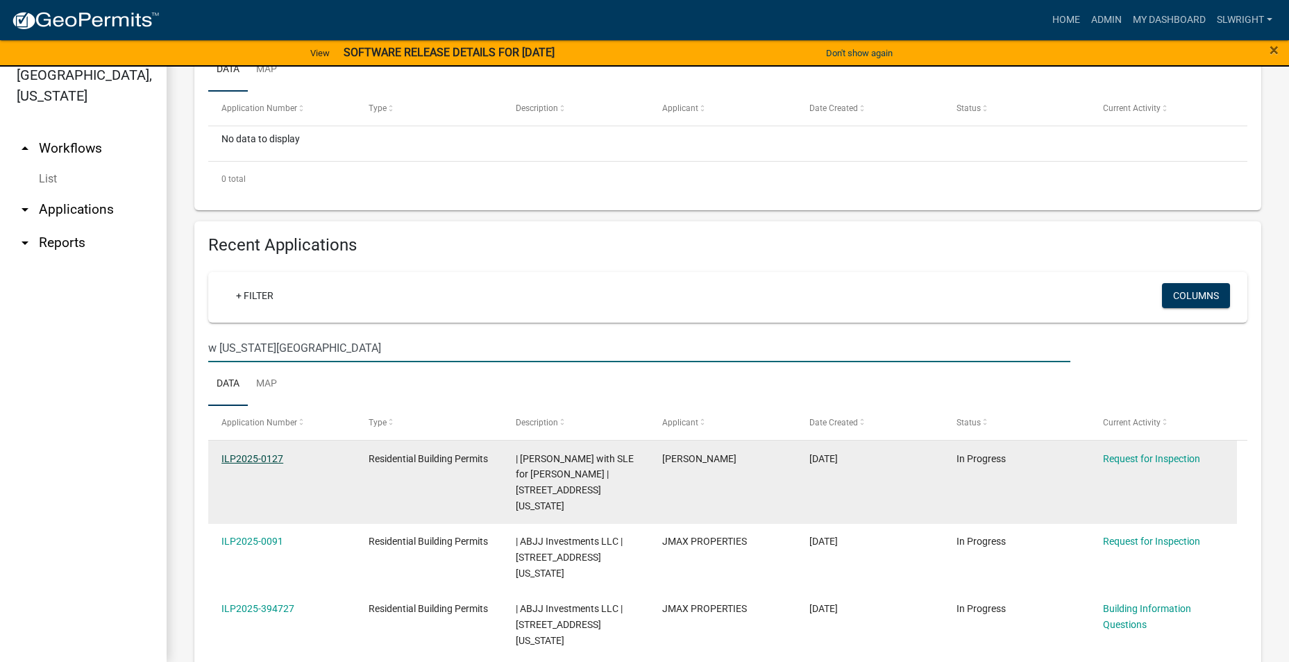
type input "w [US_STATE][GEOGRAPHIC_DATA]"
click at [234, 456] on link "ILP2025-0127" at bounding box center [252, 458] width 62 height 11
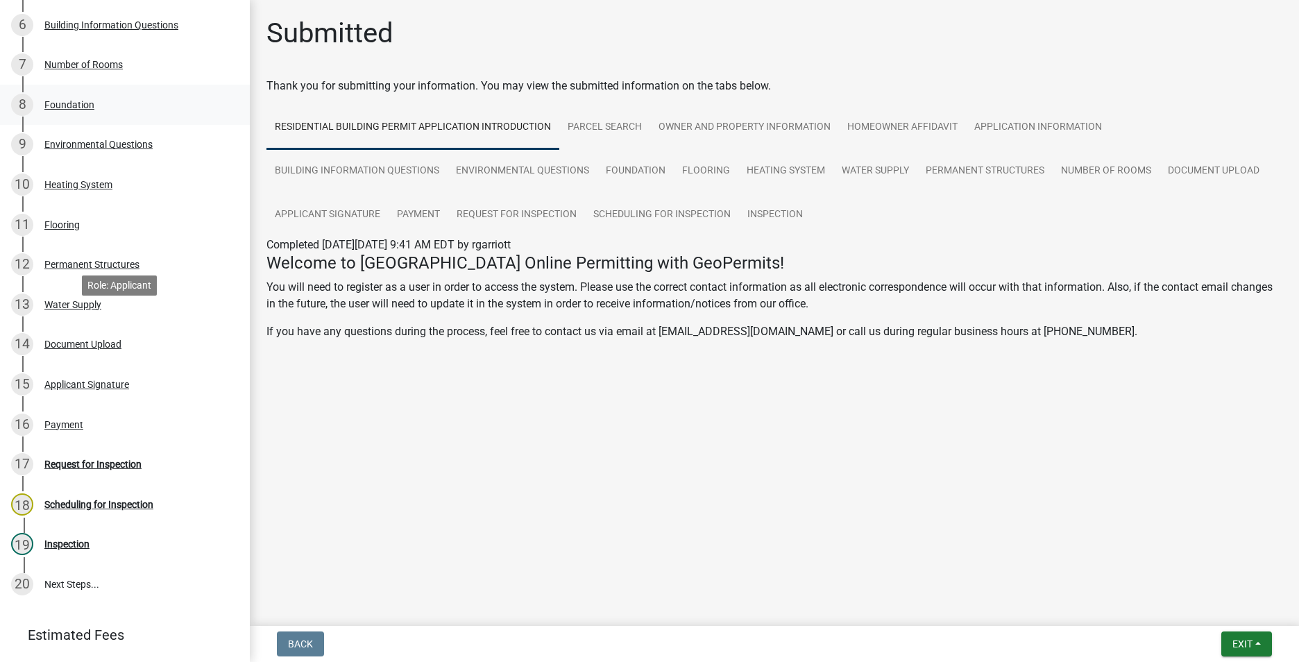
scroll to position [416, 0]
click at [76, 348] on div "Document Upload" at bounding box center [82, 344] width 77 height 10
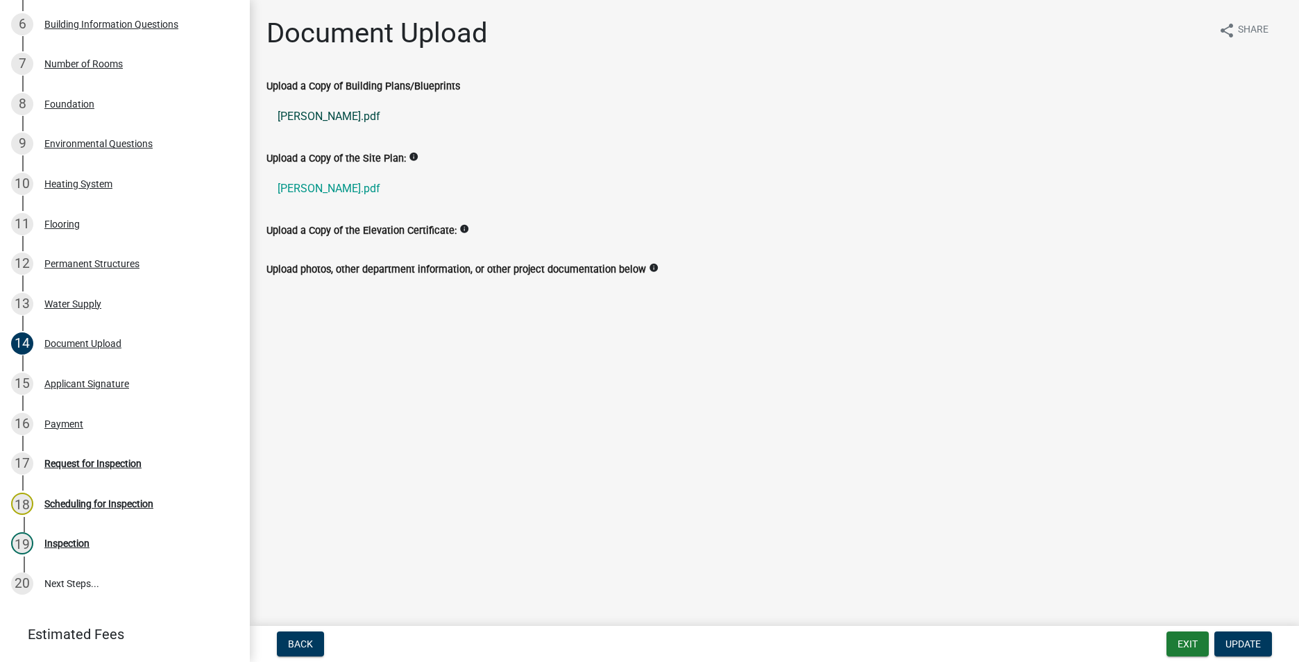
click at [306, 109] on link "[PERSON_NAME].pdf" at bounding box center [774, 116] width 1016 height 33
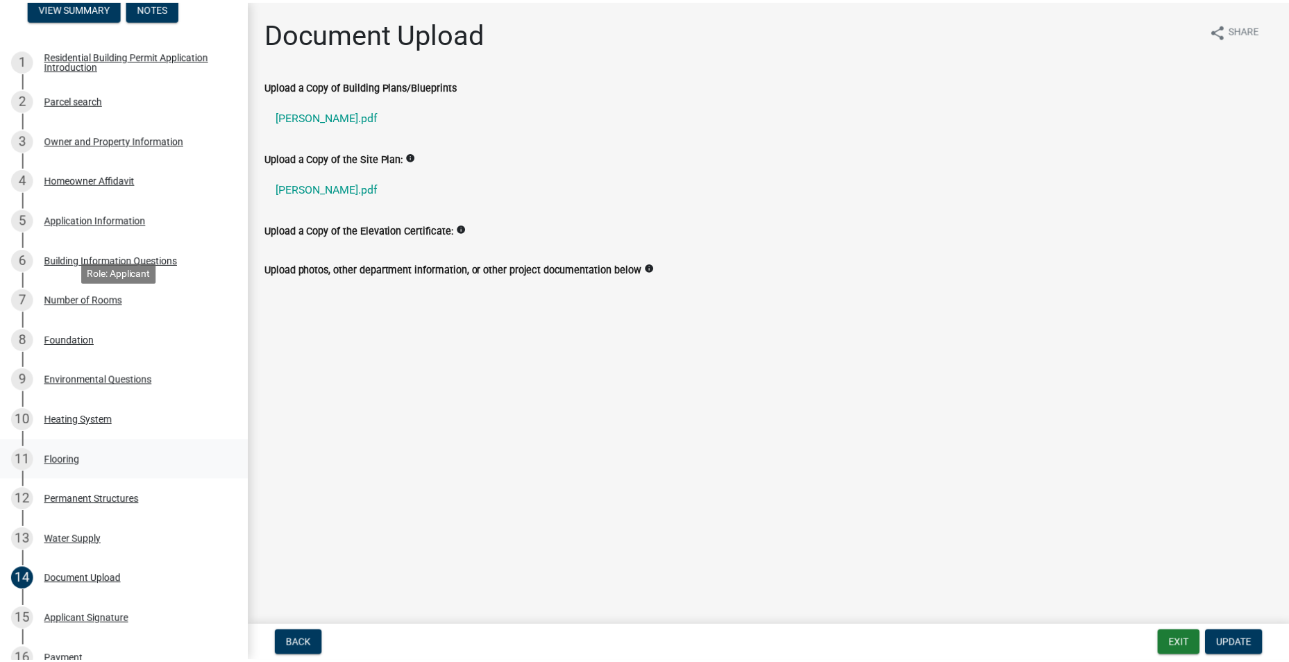
scroll to position [139, 0]
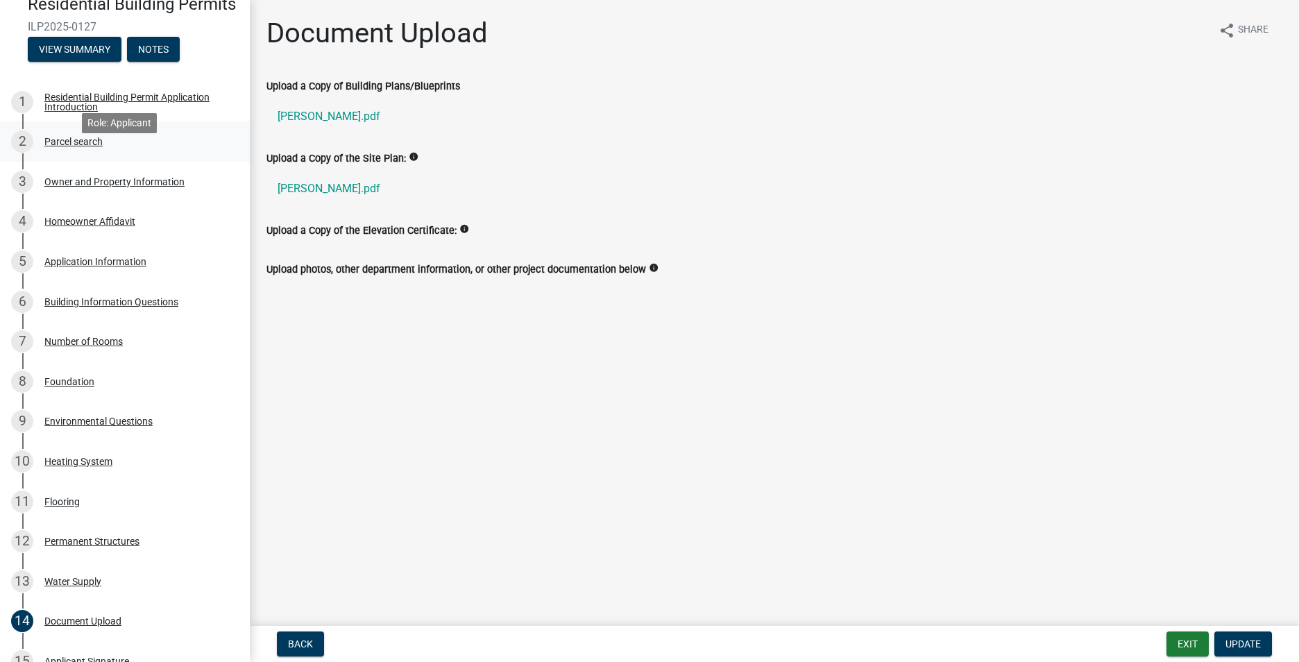
click at [77, 146] on div "Parcel search" at bounding box center [73, 142] width 58 height 10
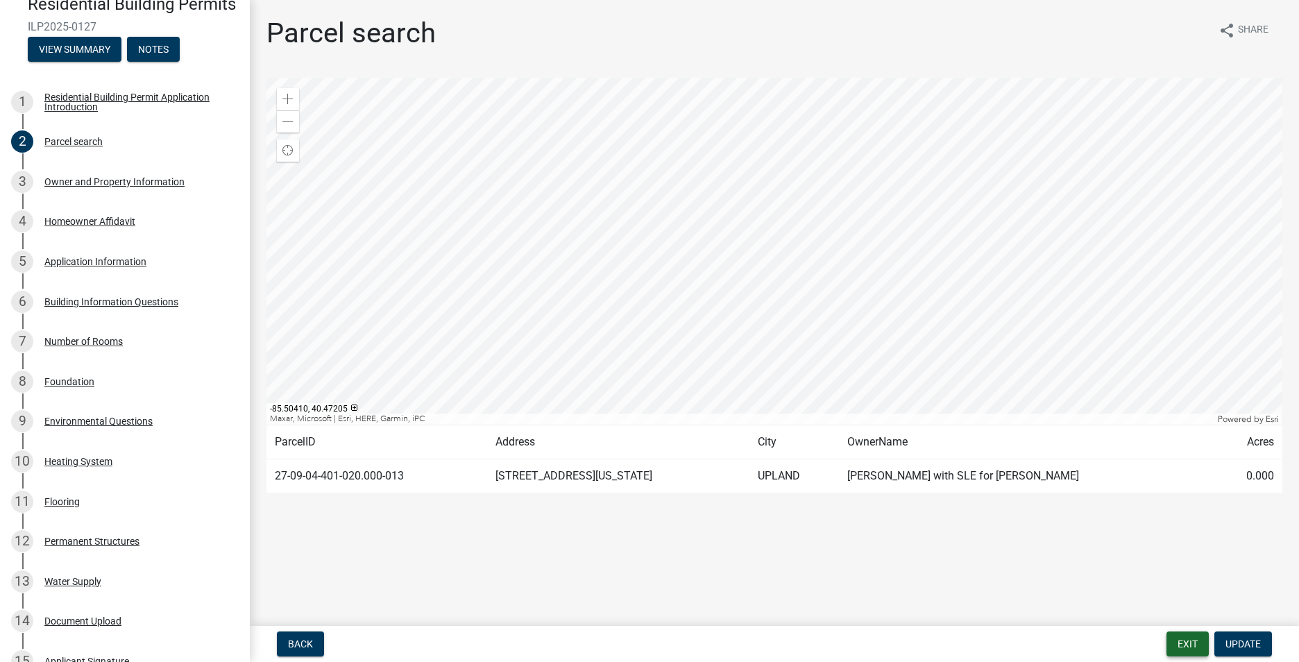
click at [1187, 638] on button "Exit" at bounding box center [1187, 643] width 42 height 25
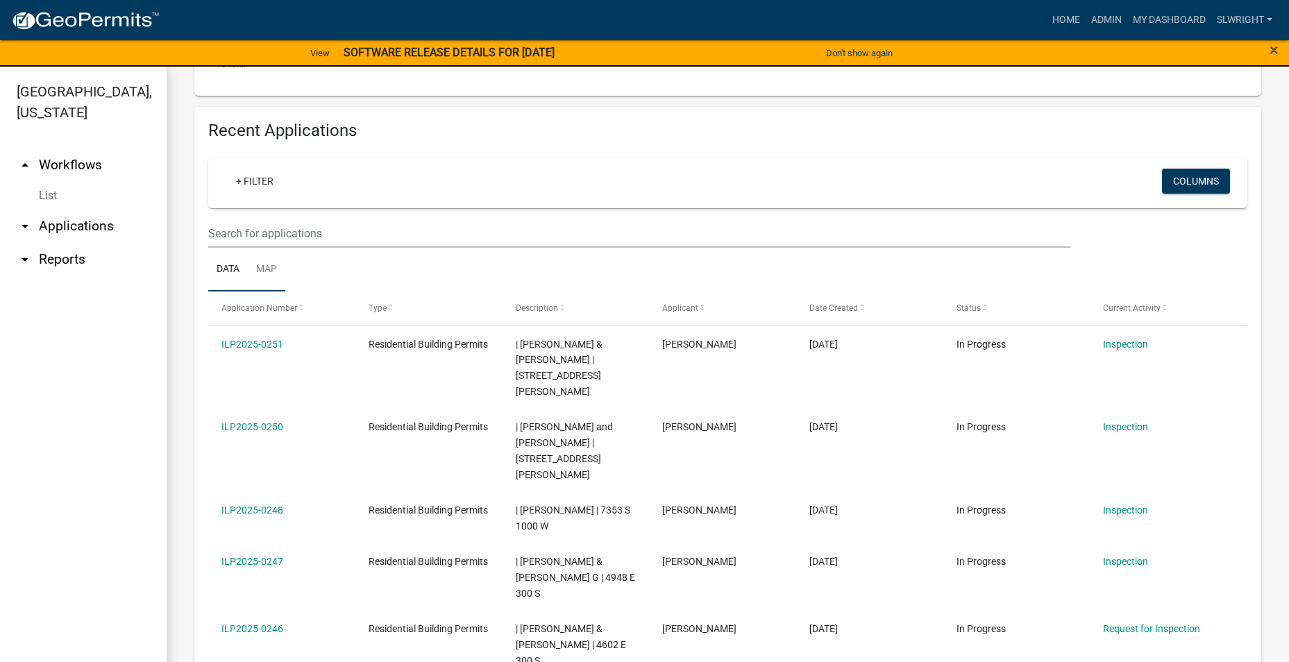
scroll to position [486, 0]
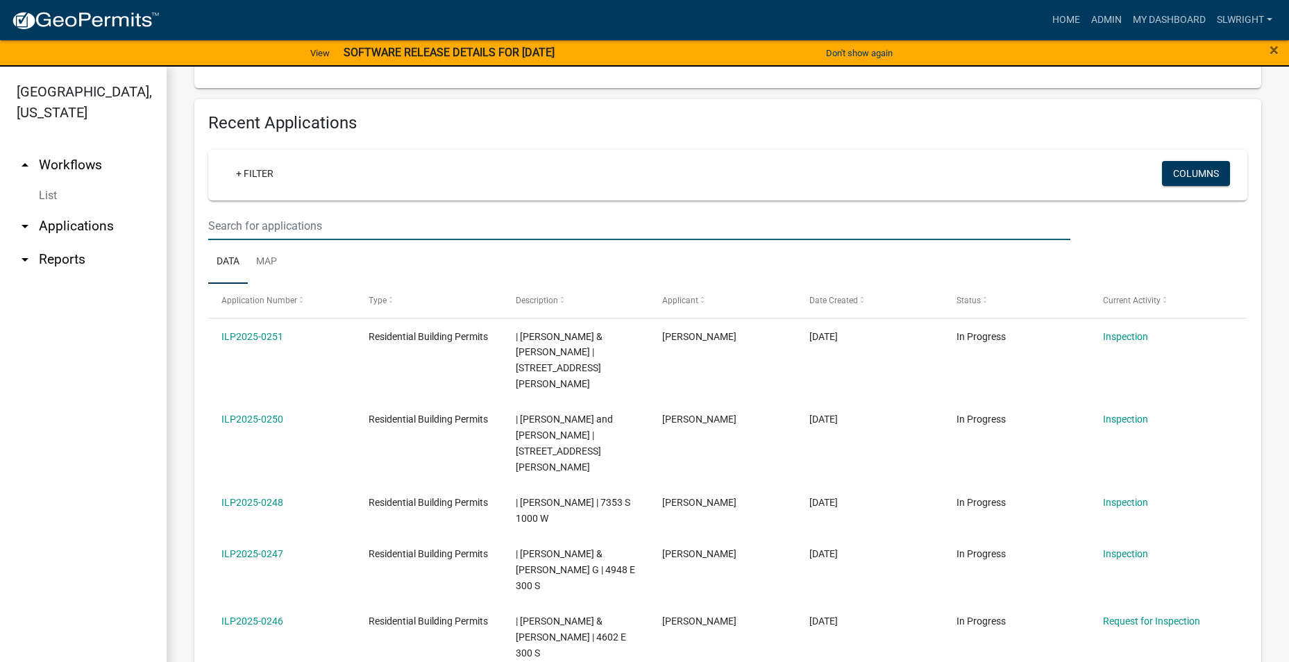
click at [291, 226] on input "text" at bounding box center [639, 226] width 862 height 28
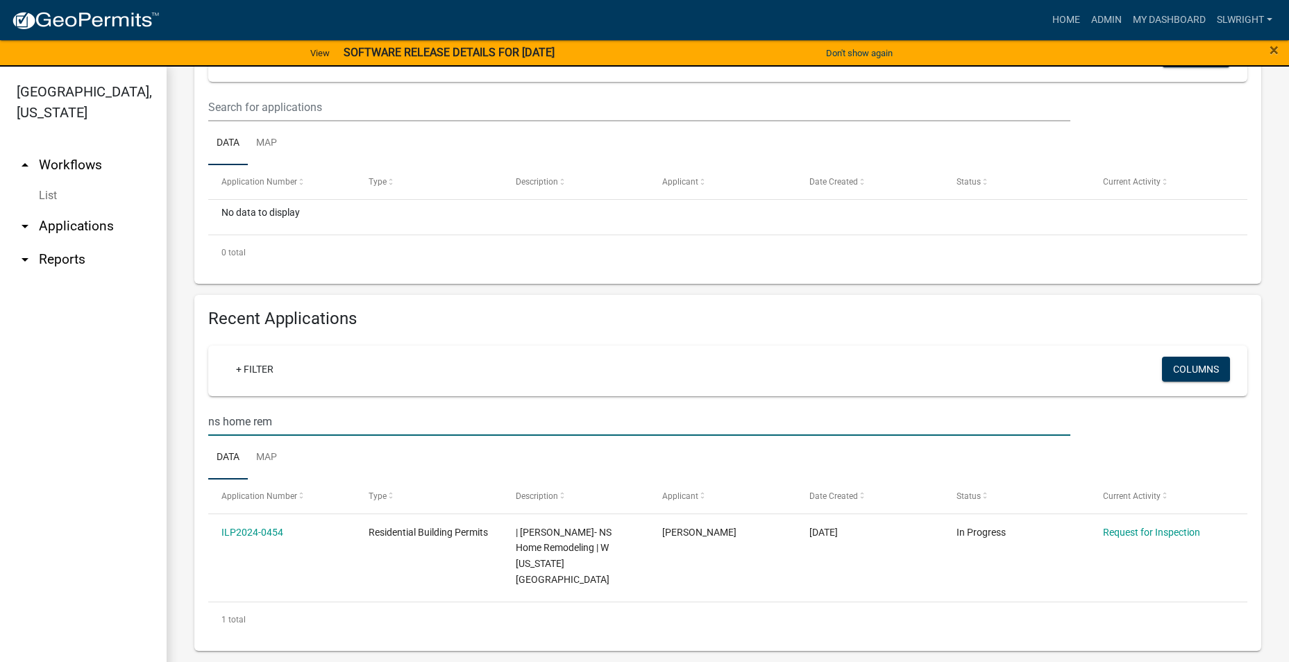
scroll to position [274, 0]
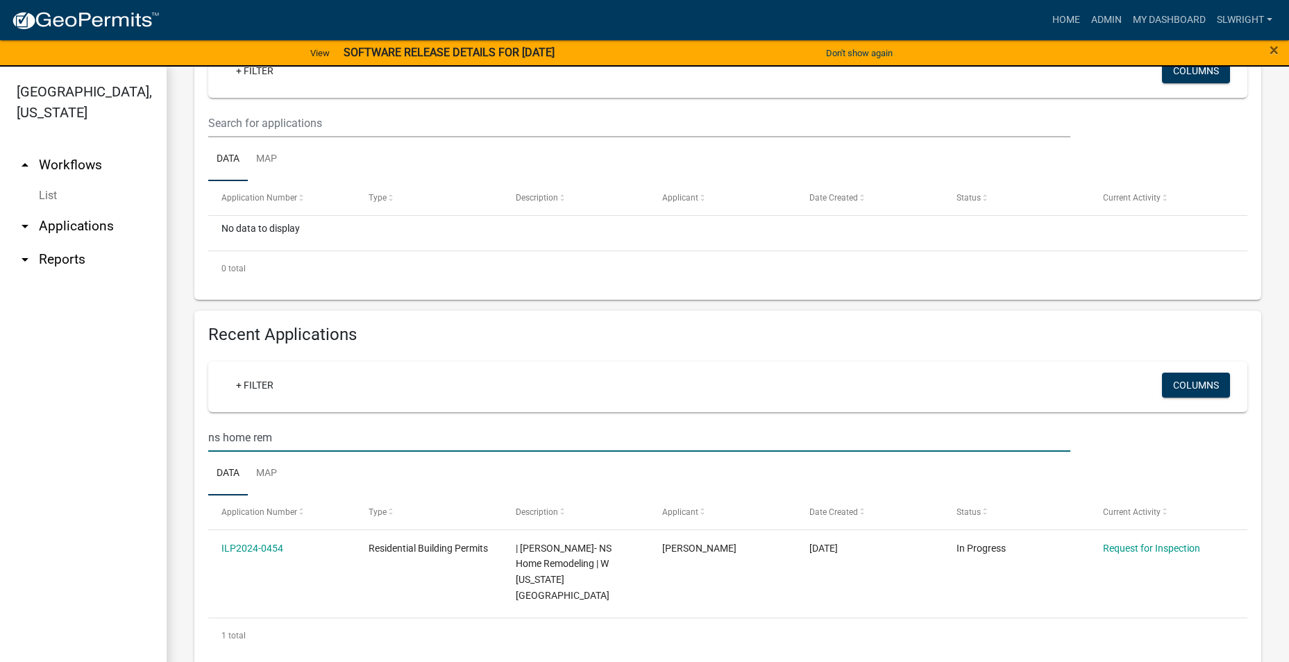
drag, startPoint x: 295, startPoint y: 434, endPoint x: 153, endPoint y: 438, distance: 142.3
click at [153, 438] on div "[GEOGRAPHIC_DATA], [US_STATE] arrow_drop_up Workflows List arrow_drop_down Appl…" at bounding box center [644, 373] width 1289 height 612
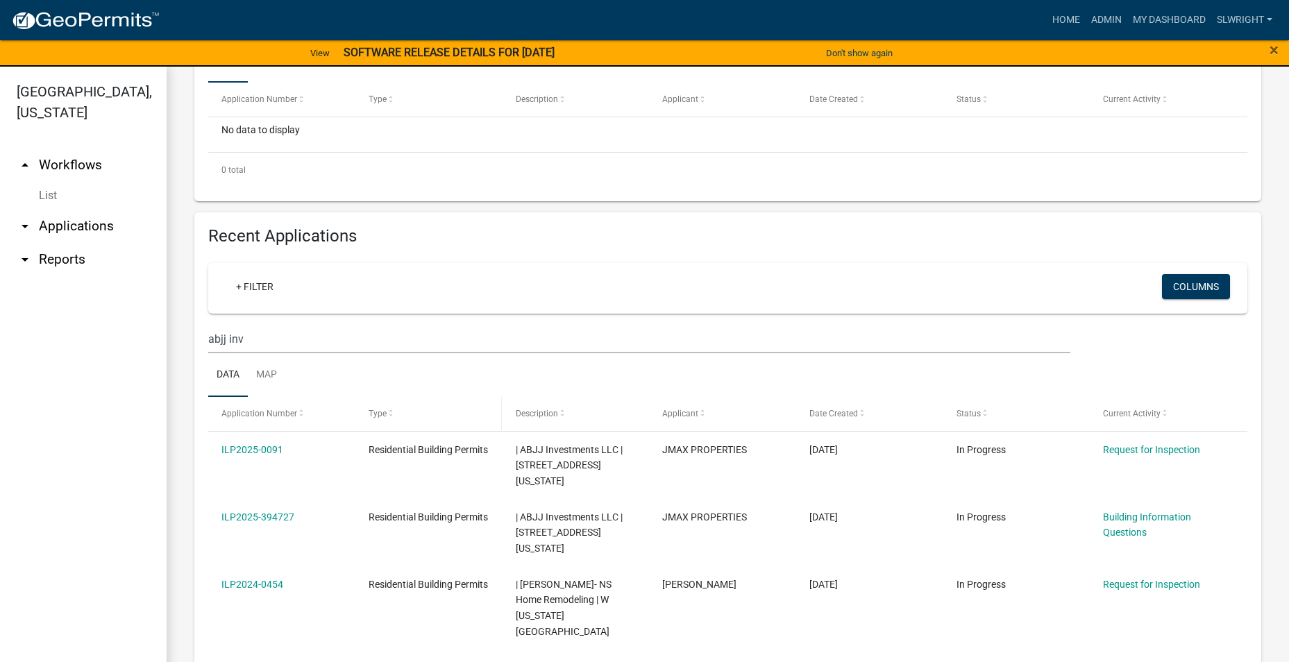
scroll to position [416, 0]
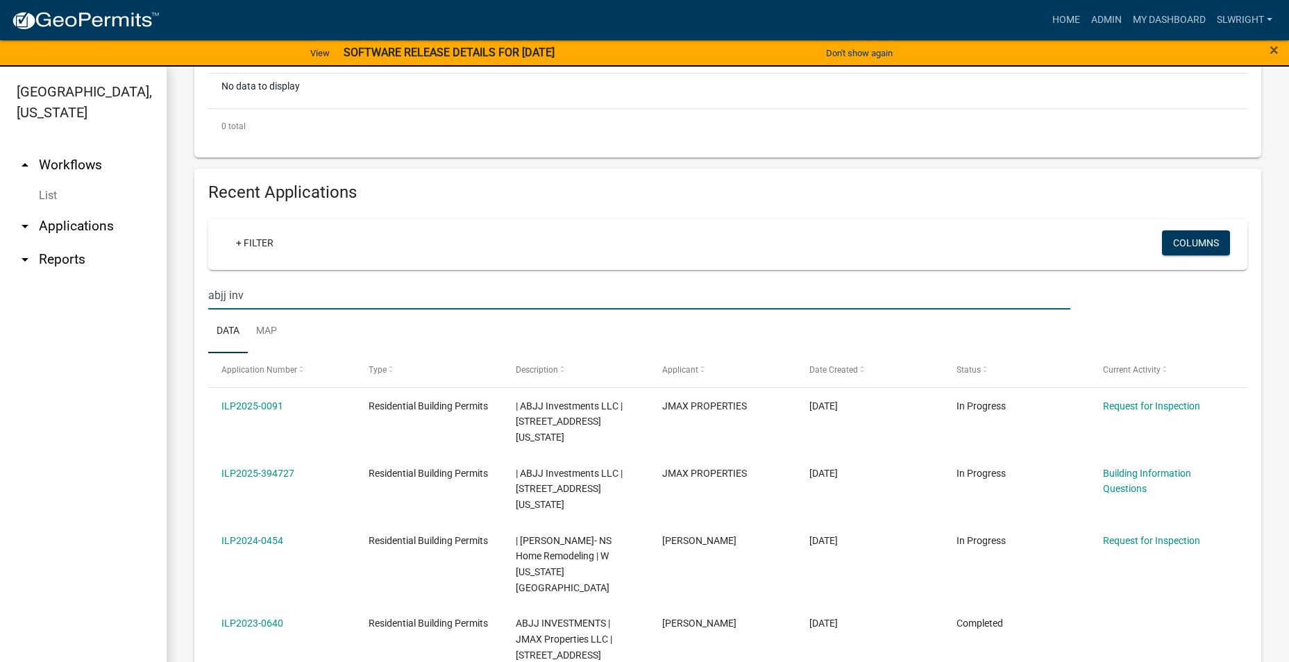
drag, startPoint x: 334, startPoint y: 302, endPoint x: 185, endPoint y: 330, distance: 152.6
click at [185, 330] on div "Recent Applications + Filter Columns abjj inv Data Map Application Number Type …" at bounding box center [727, 531] width 1087 height 724
type input "[GEOGRAPHIC_DATA]"
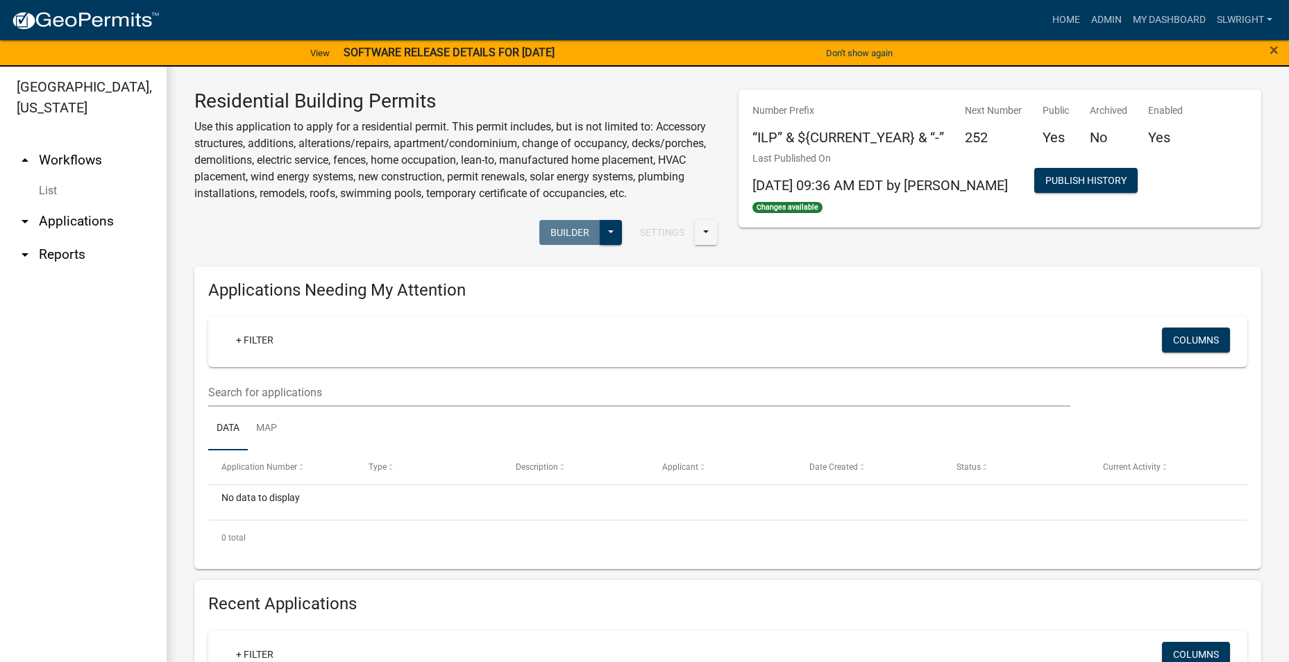
scroll to position [0, 0]
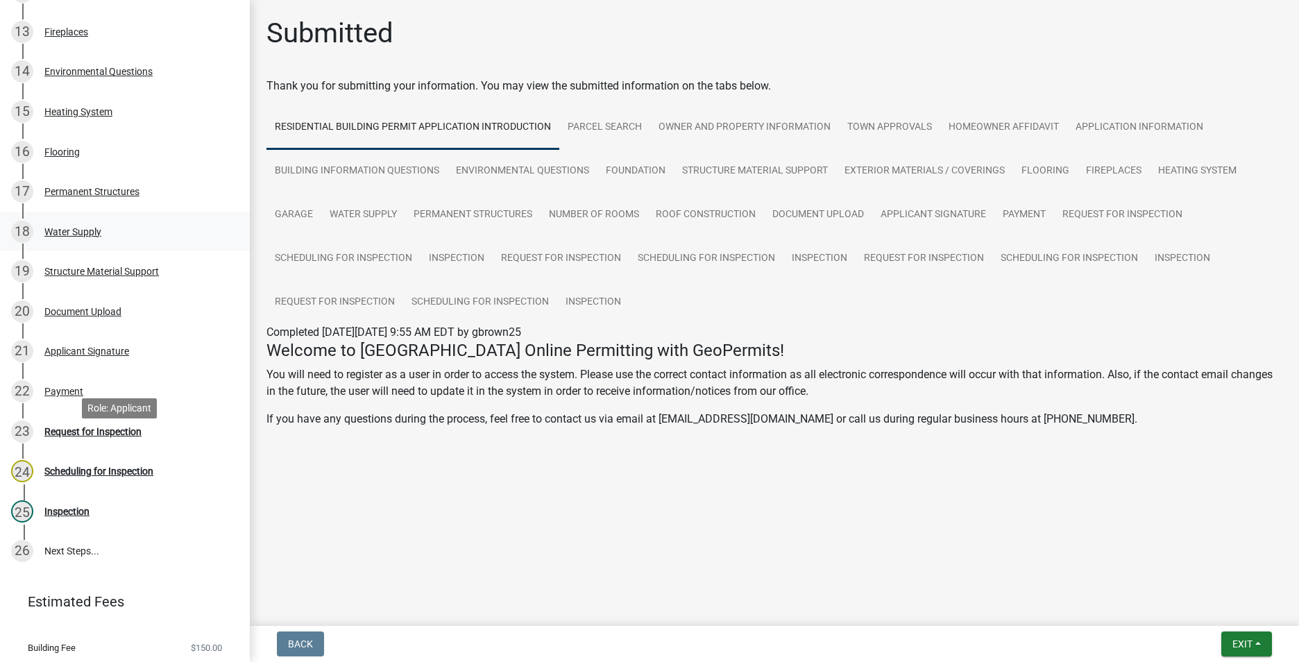
scroll to position [694, 0]
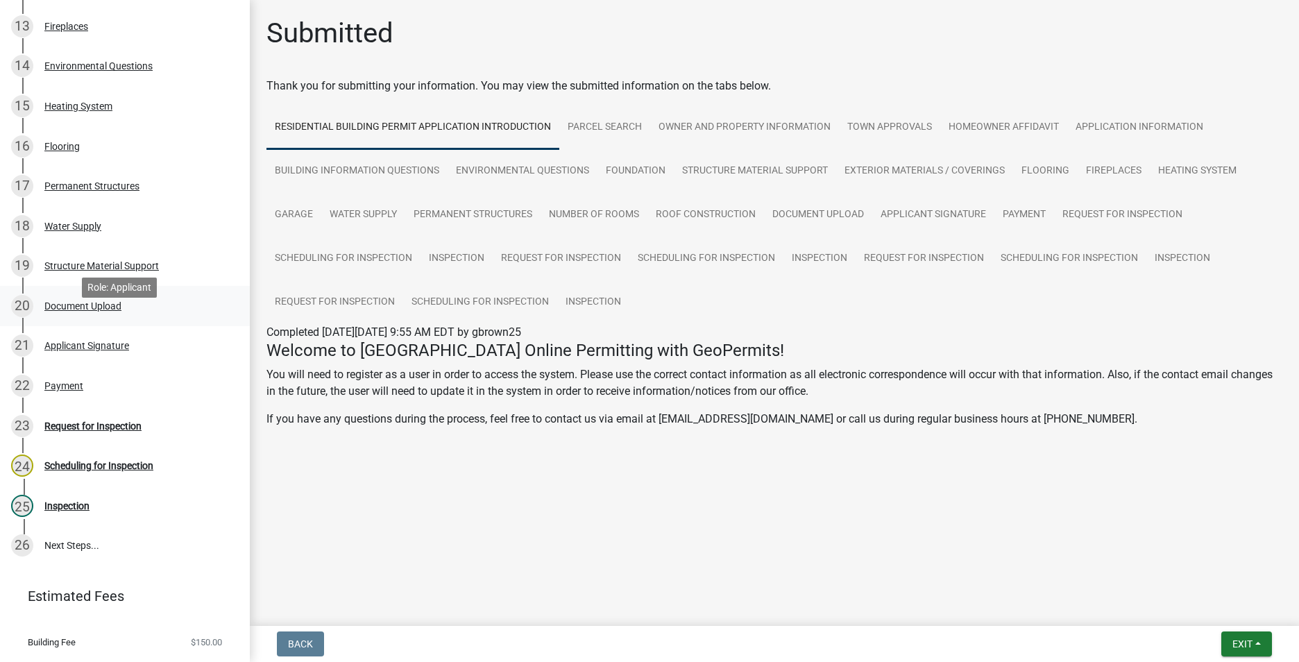
click at [62, 311] on div "Document Upload" at bounding box center [82, 306] width 77 height 10
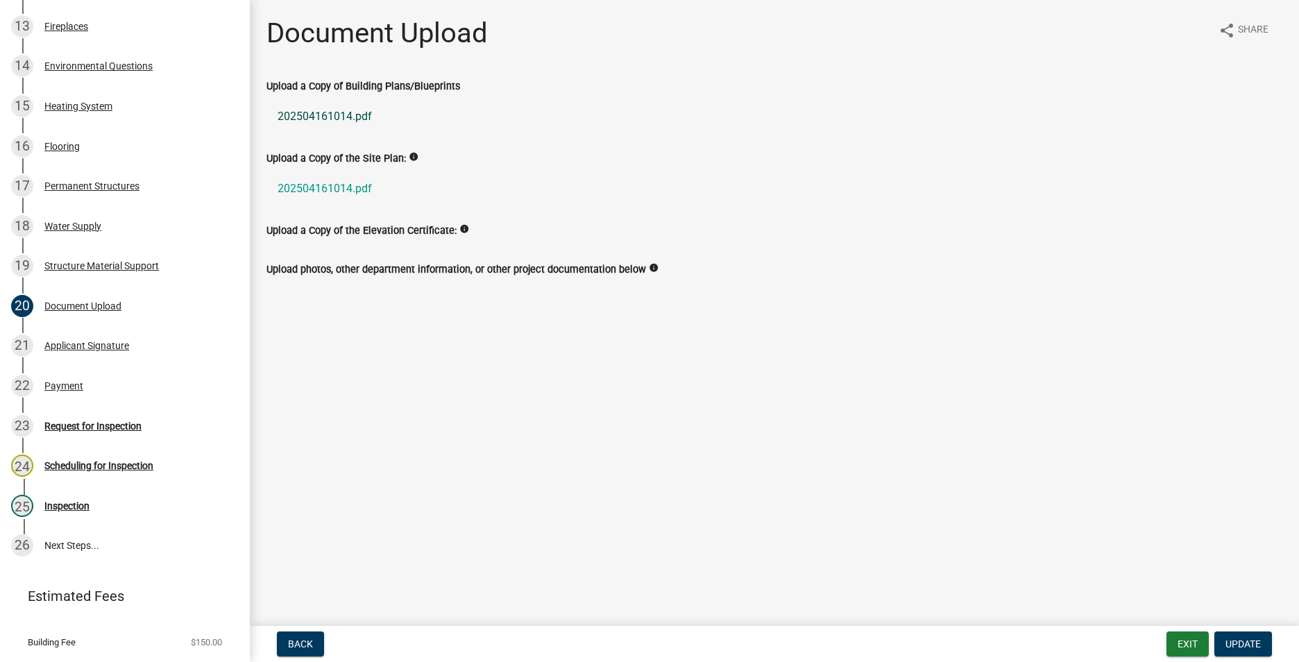
click at [346, 114] on link "202504161014.pdf" at bounding box center [774, 116] width 1016 height 33
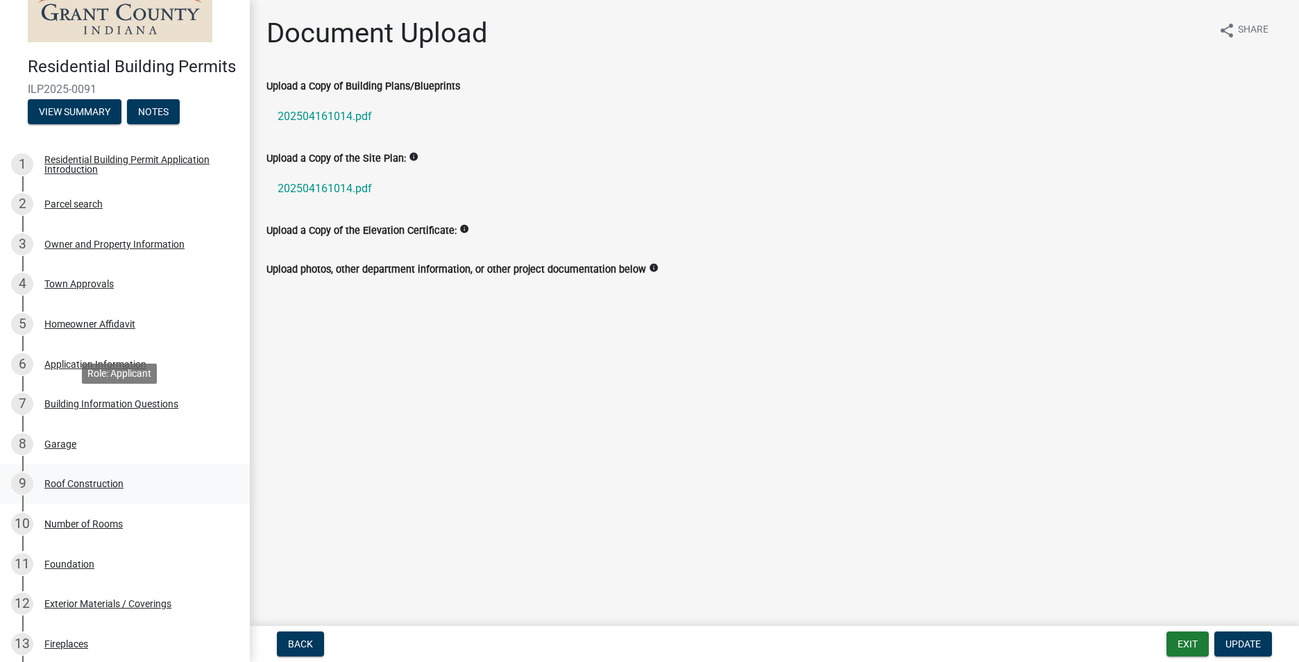
scroll to position [0, 0]
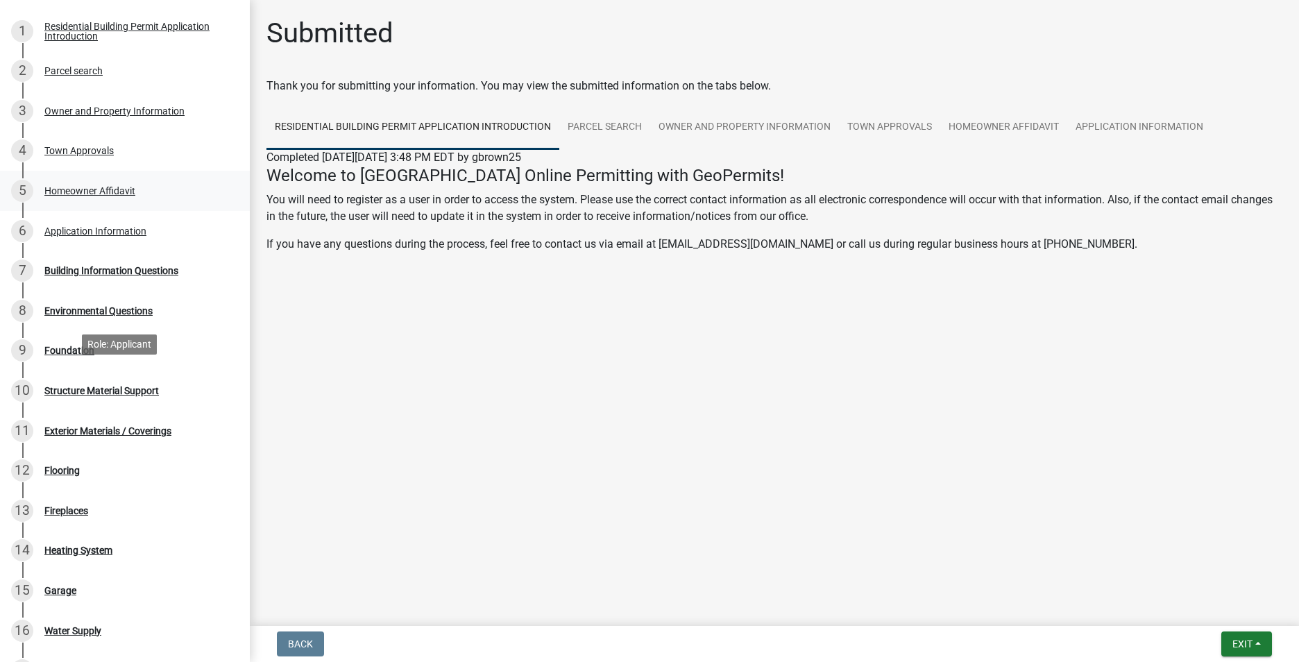
scroll to position [278, 0]
